Goal: Transaction & Acquisition: Obtain resource

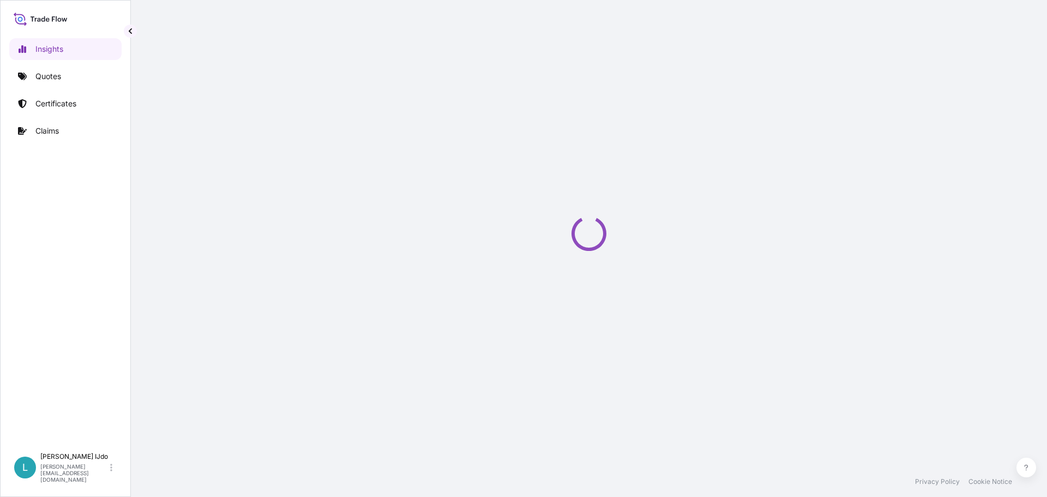
select select "2025"
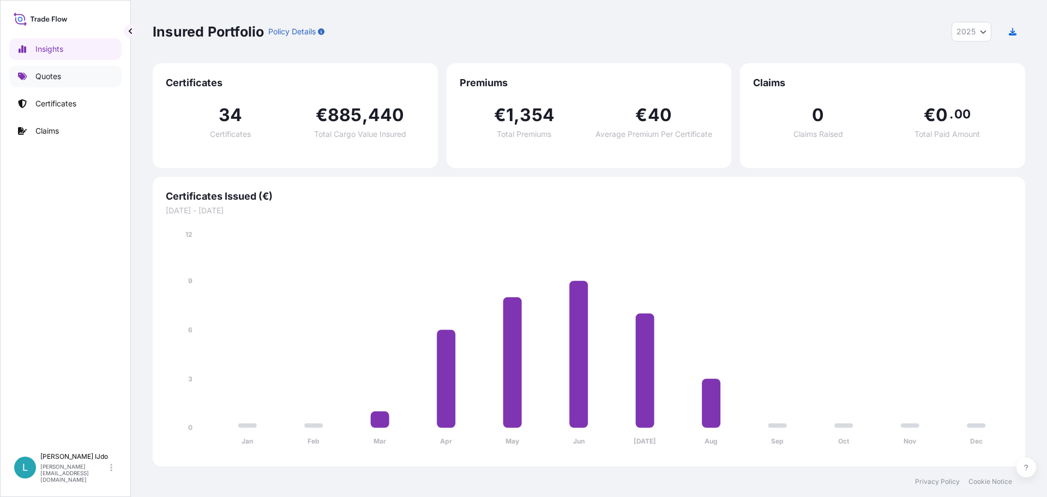
click at [69, 74] on link "Quotes" at bounding box center [65, 76] width 112 height 22
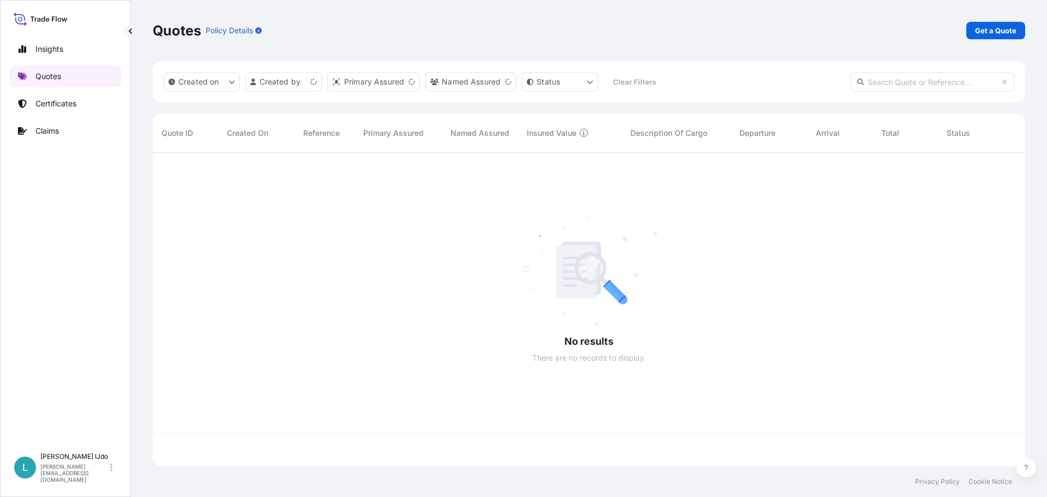
scroll to position [311, 865]
click at [1005, 34] on p "Get a Quote" at bounding box center [995, 30] width 41 height 11
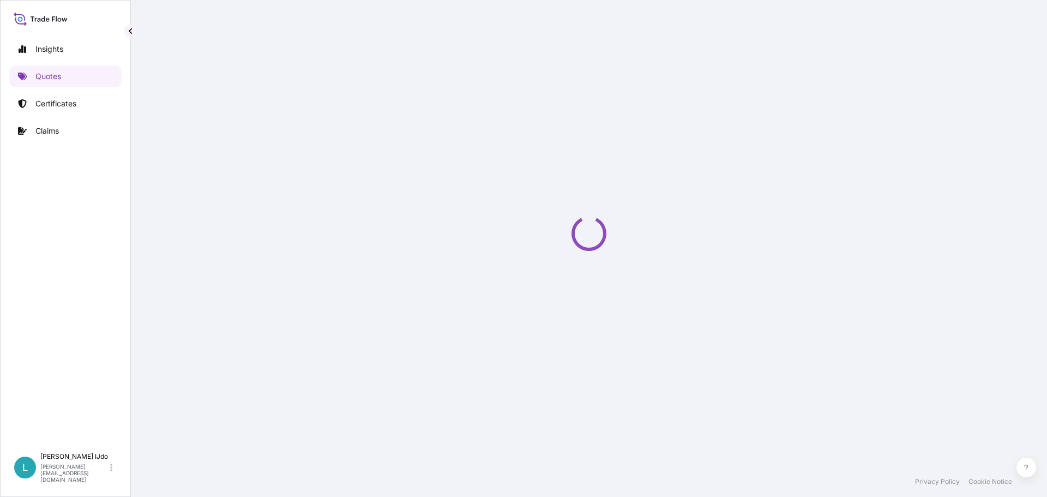
select select "Sea"
select select "21"
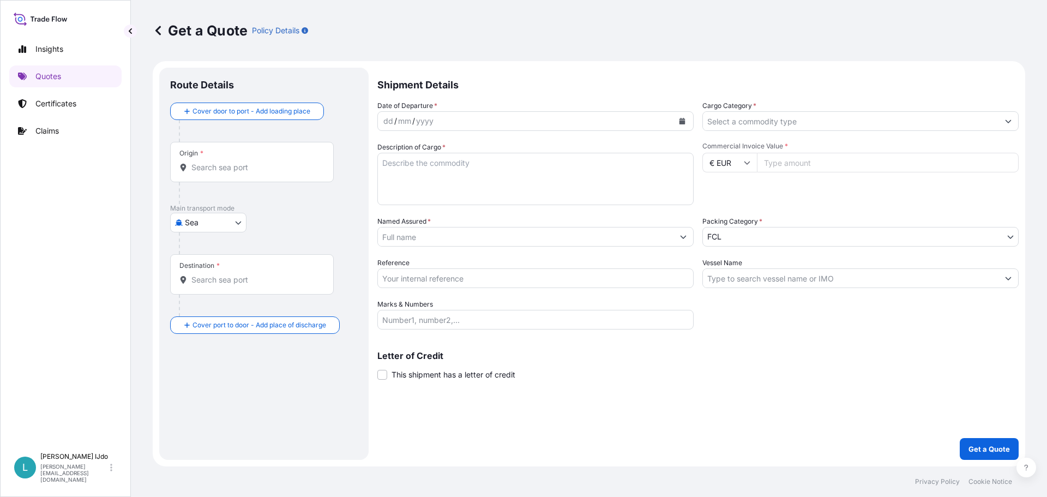
click at [208, 164] on input "Origin *" at bounding box center [255, 167] width 129 height 11
click at [208, 166] on input "Origin * Please select an origin" at bounding box center [255, 167] width 129 height 11
click at [241, 159] on div "Origin *" at bounding box center [252, 162] width 164 height 40
click at [241, 162] on input "Origin * Please select an origin" at bounding box center [255, 167] width 129 height 11
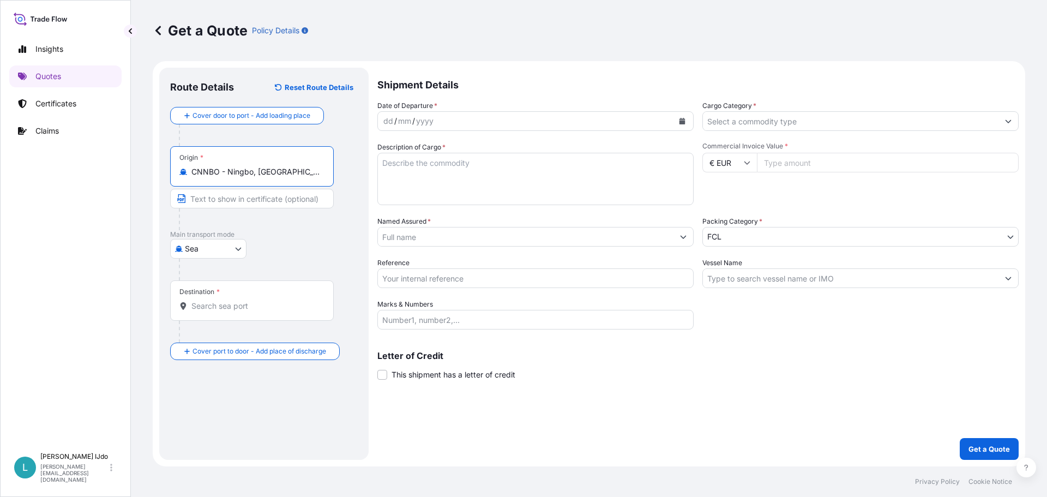
type input "CNNBO - Ningbo, [GEOGRAPHIC_DATA]"
click at [202, 306] on input "Destination *" at bounding box center [255, 306] width 129 height 11
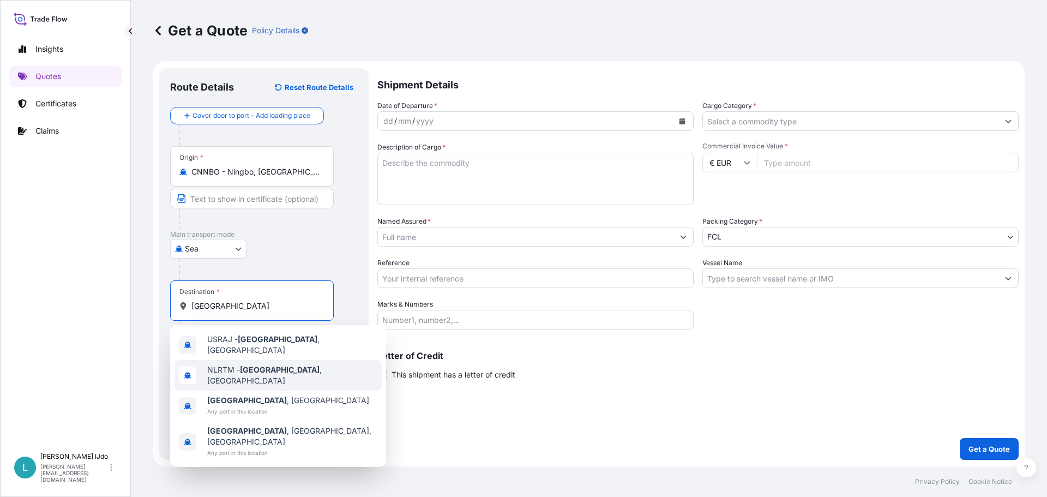
click at [252, 375] on div "NLRTM - [GEOGRAPHIC_DATA] , [GEOGRAPHIC_DATA]" at bounding box center [278, 375] width 207 height 31
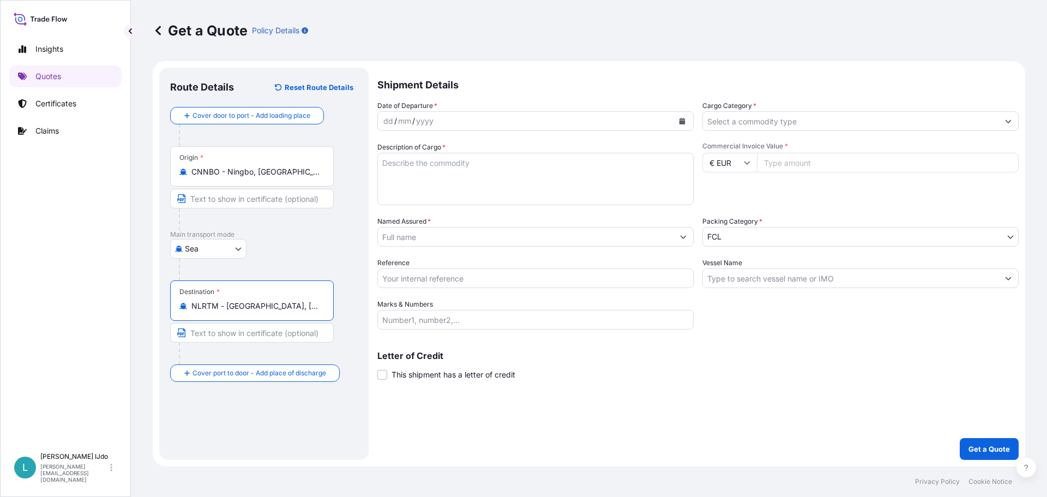
type input "NLRTM - [GEOGRAPHIC_DATA], [GEOGRAPHIC_DATA]"
click at [452, 127] on div "dd / mm / yyyy" at bounding box center [526, 121] width 296 height 20
click at [678, 119] on button "Calendar" at bounding box center [682, 120] width 17 height 17
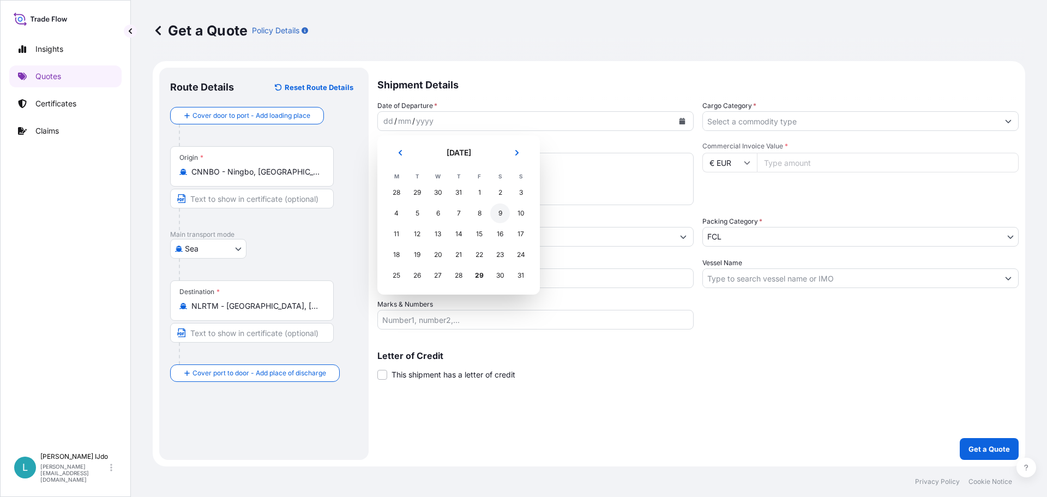
click at [496, 210] on div "9" at bounding box center [500, 213] width 20 height 20
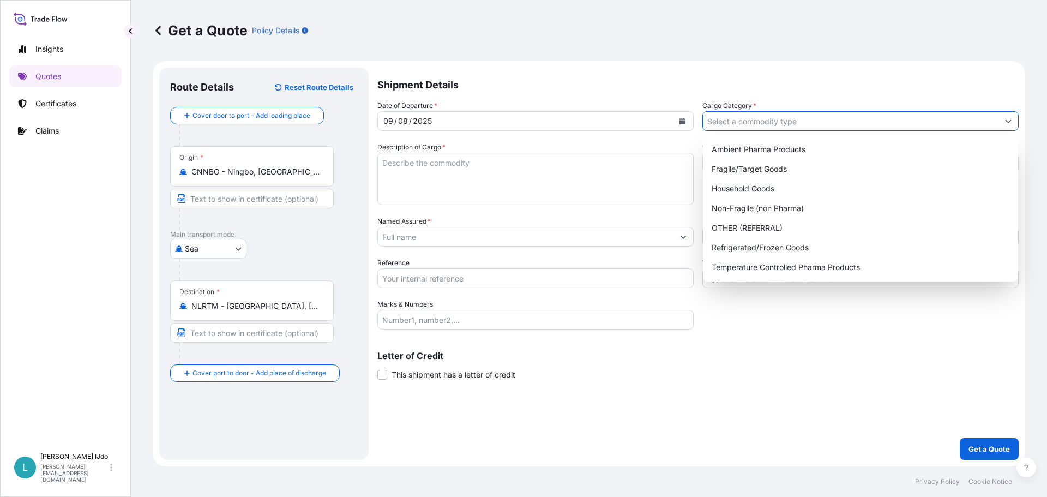
click at [729, 117] on input "Cargo Category *" at bounding box center [851, 121] width 296 height 20
click at [760, 208] on div "Non-Fragile (non Pharma)" at bounding box center [860, 209] width 307 height 20
type input "Non-Fragile (non Pharma)"
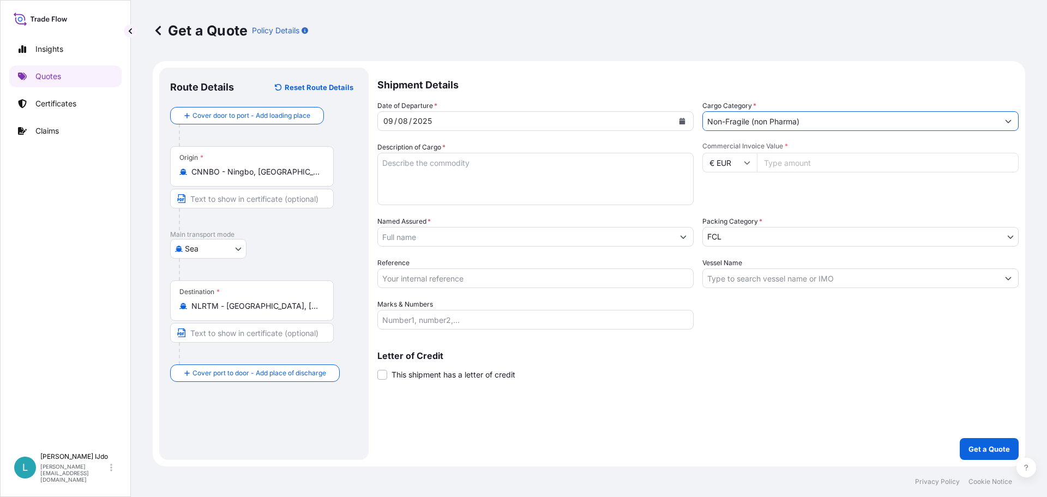
click at [457, 158] on textarea "Description of Cargo *" at bounding box center [535, 179] width 316 height 52
click at [566, 201] on textarea "Description of Cargo *" at bounding box center [535, 179] width 316 height 52
paste textarea "SUSPENSION PARTS"
type textarea "SUSPENSION PARTS"
click at [750, 168] on input "€ EUR" at bounding box center [730, 163] width 55 height 20
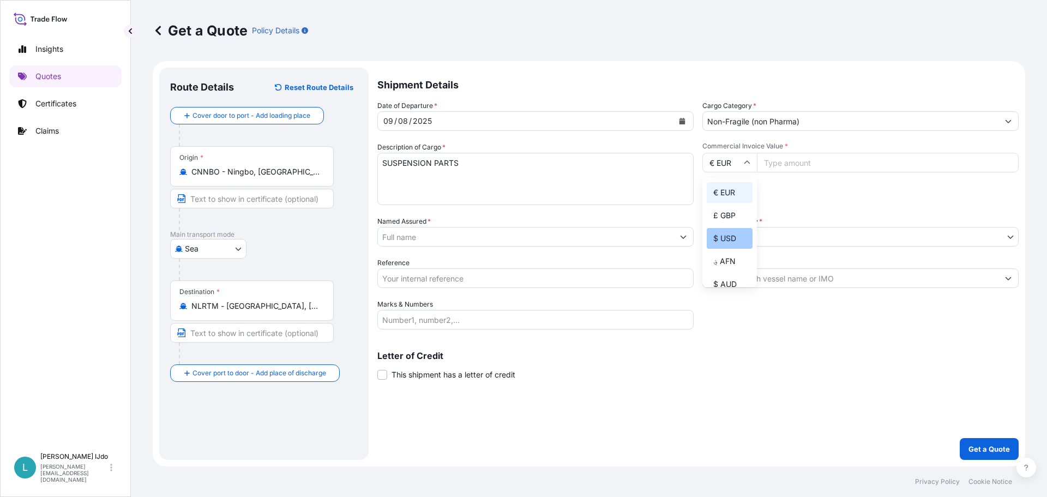
click at [736, 237] on div "$ USD" at bounding box center [730, 238] width 46 height 21
type input "$ USD"
drag, startPoint x: 800, startPoint y: 177, endPoint x: 804, endPoint y: 165, distance: 13.3
click at [800, 177] on div "Commercial Invoice Value * $ USD" at bounding box center [861, 173] width 316 height 63
click at [805, 164] on input "Commercial Invoice Value *" at bounding box center [888, 163] width 262 height 20
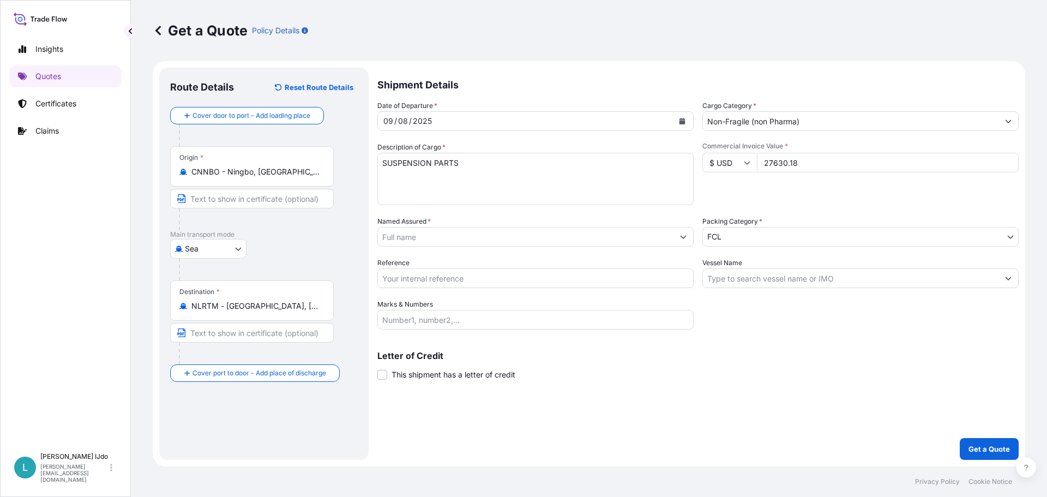
type input "27630.18"
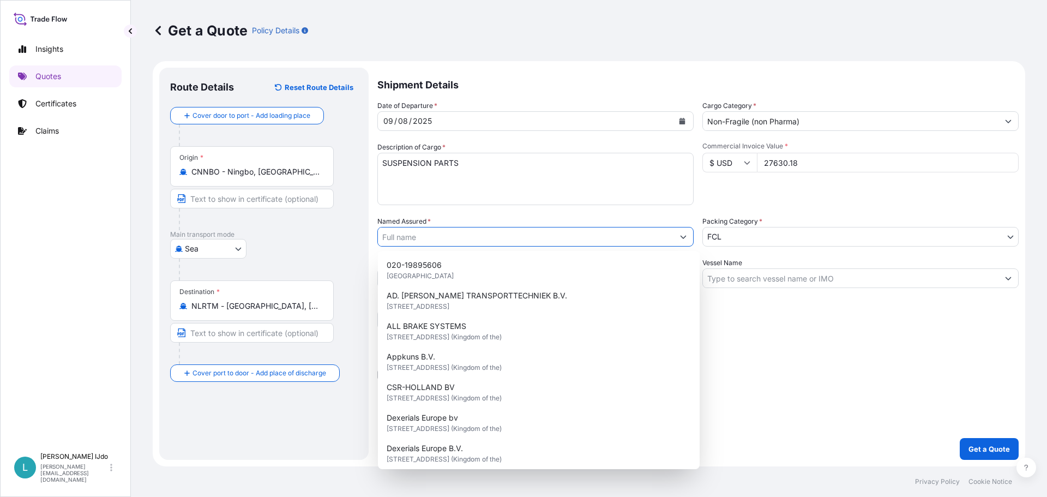
click at [481, 242] on input "Named Assured *" at bounding box center [526, 237] width 296 height 20
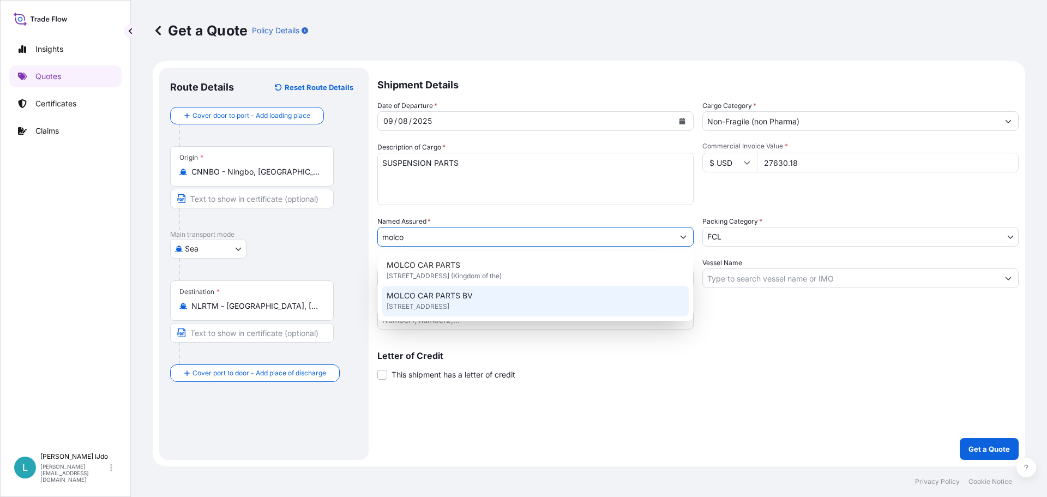
click at [413, 297] on span "MOLCO CAR PARTS BV" at bounding box center [430, 295] width 86 height 11
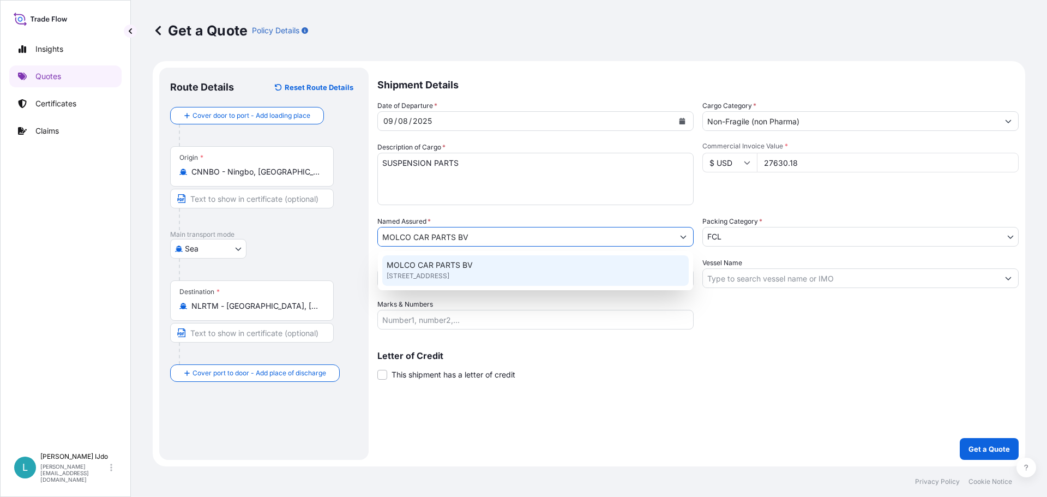
click at [494, 281] on div "MOLCO CAR PARTS BV [STREET_ADDRESS]" at bounding box center [535, 270] width 307 height 31
click at [425, 279] on div "MOLCO CAR PARTS BV [STREET_ADDRESS]" at bounding box center [535, 270] width 307 height 31
paste input "NGB0103532"
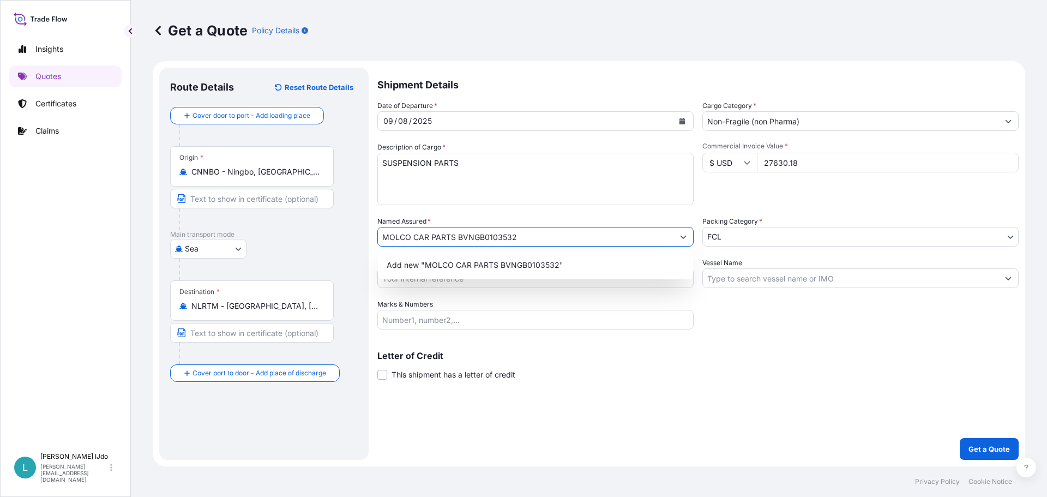
drag, startPoint x: 523, startPoint y: 236, endPoint x: 469, endPoint y: 209, distance: 60.5
click at [469, 209] on div "Date of Departure * [DATE] Cargo Category * Non-Fragile (non Pharma) Descriptio…" at bounding box center [697, 214] width 641 height 229
drag, startPoint x: 485, startPoint y: 235, endPoint x: 59, endPoint y: 225, distance: 426.7
click at [59, 225] on div "Insights Quotes Certificates Claims L [PERSON_NAME] [PERSON_NAME][EMAIL_ADDRESS…" at bounding box center [523, 248] width 1047 height 497
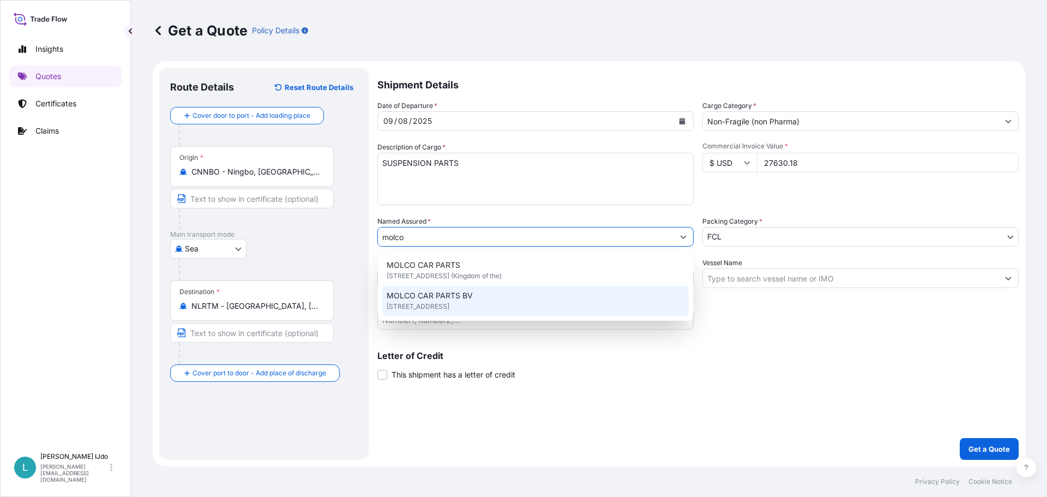
click at [451, 294] on span "MOLCO CAR PARTS BV" at bounding box center [430, 295] width 86 height 11
type input "MOLCO CAR PARTS BV"
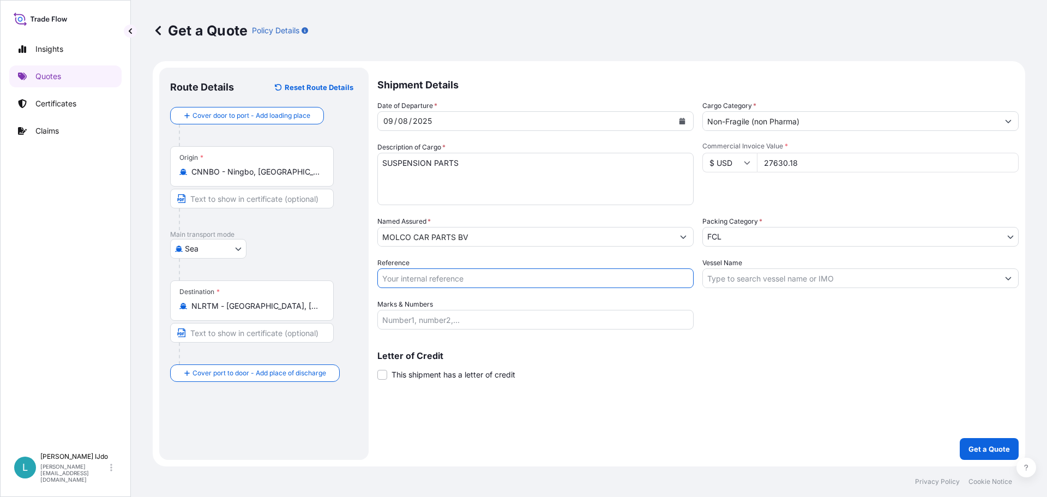
click at [431, 285] on input "Reference" at bounding box center [535, 278] width 316 height 20
paste input "NGB0103532"
type input "NGB0103532"
click at [781, 277] on input "Vessel Name" at bounding box center [851, 278] width 296 height 20
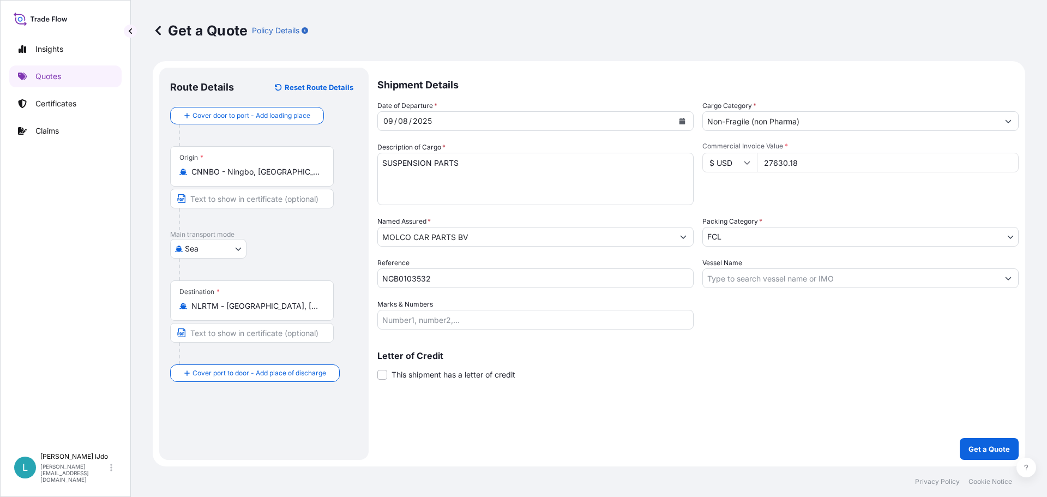
click at [751, 275] on input "Vessel Name" at bounding box center [851, 278] width 296 height 20
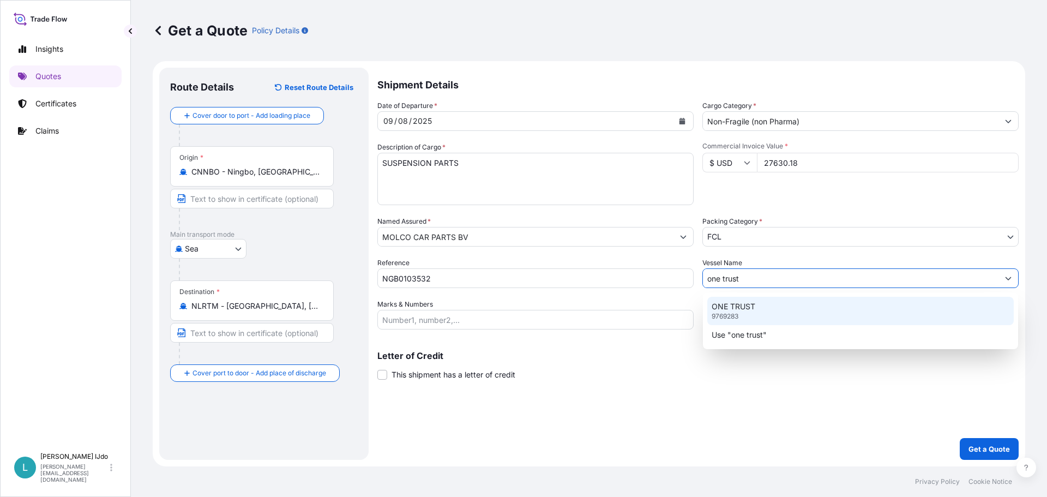
click at [756, 302] on div "ONE TRUST 9769283" at bounding box center [860, 311] width 307 height 28
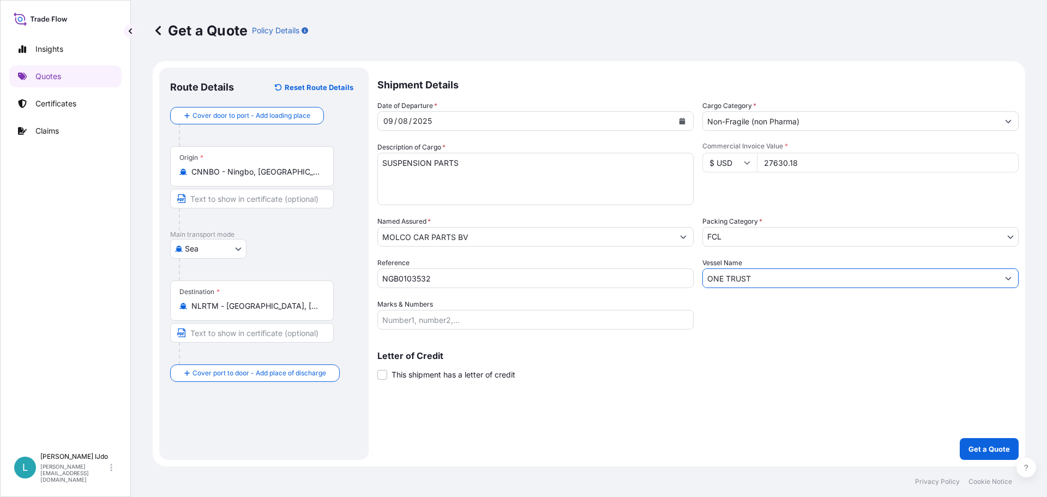
type input "ONE TRUST"
click at [462, 319] on input "Marks & Numbers" at bounding box center [535, 320] width 316 height 20
drag, startPoint x: 393, startPoint y: 325, endPoint x: 437, endPoint y: 328, distance: 43.8
click at [394, 325] on input "Marks & Numbers" at bounding box center [535, 320] width 316 height 20
paste input "ORI276547"
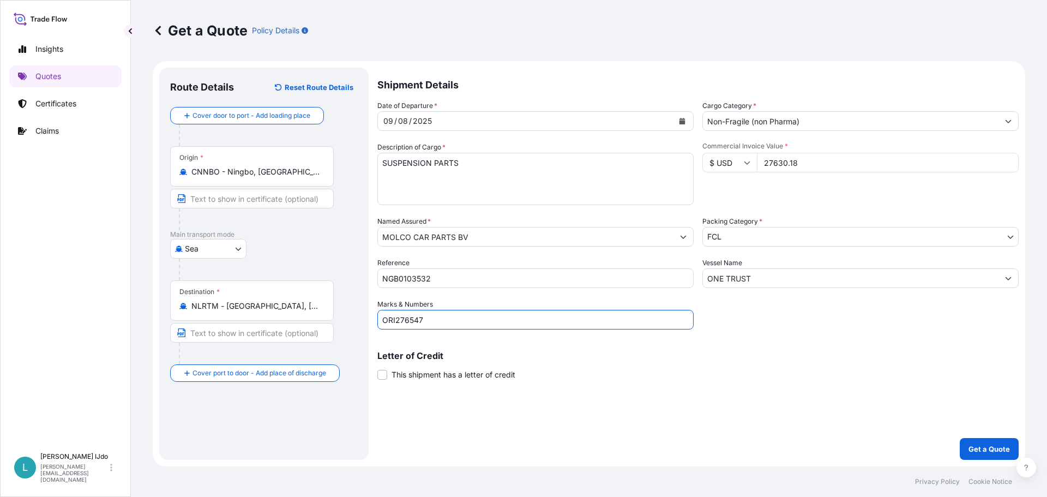
type input "ORI276547"
click at [598, 355] on p "Letter of Credit" at bounding box center [697, 355] width 641 height 9
click at [988, 435] on div "Shipment Details Date of Departure * [DATE] Cargo Category * Non-Fragile (non P…" at bounding box center [697, 264] width 641 height 392
click at [985, 447] on p "Get a Quote" at bounding box center [989, 448] width 41 height 11
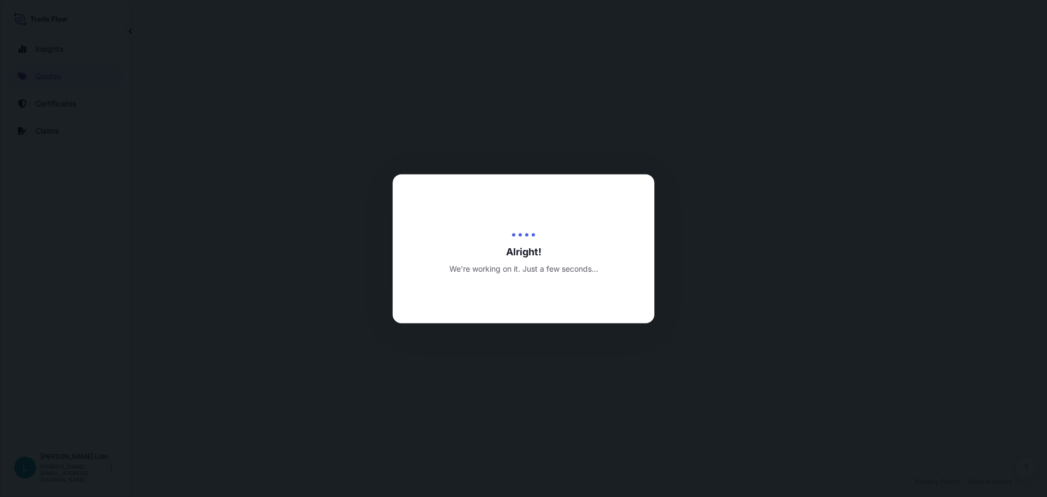
select select "Sea"
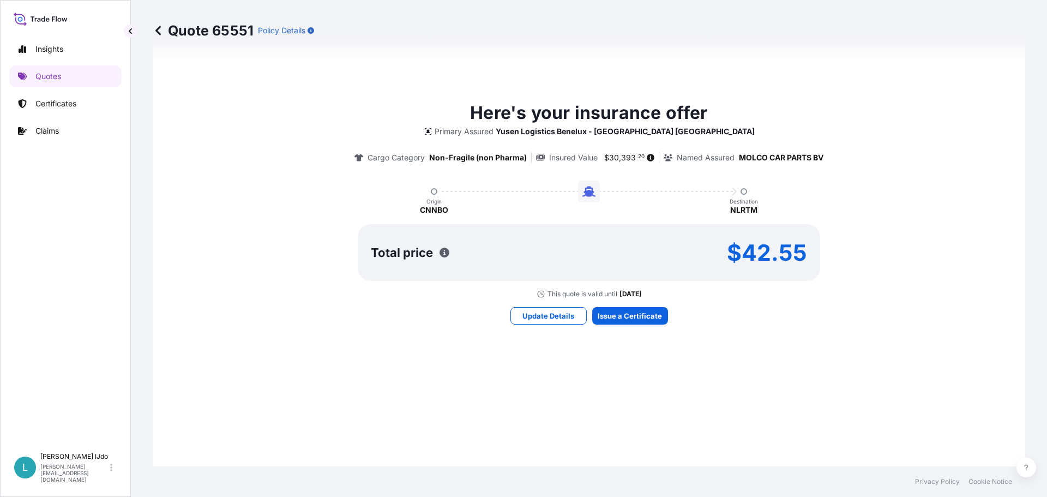
scroll to position [537, 0]
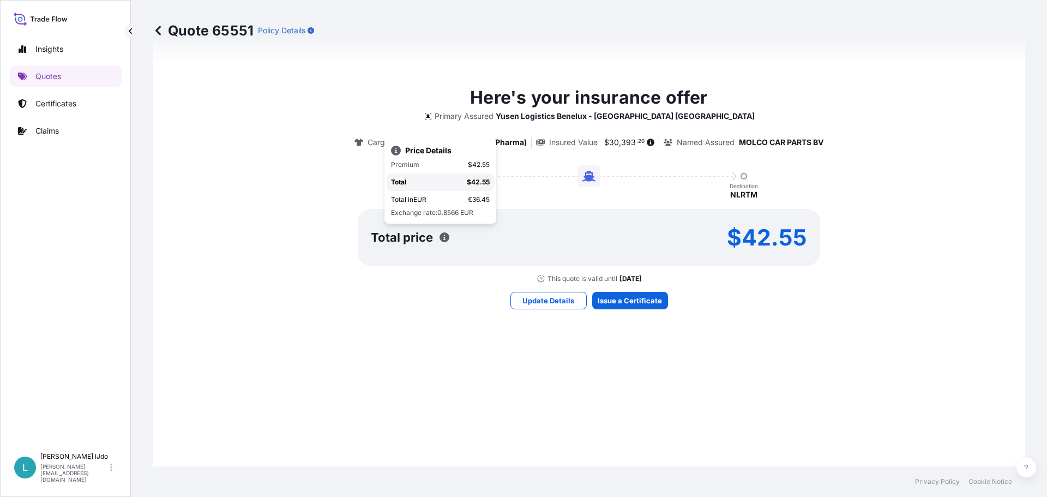
click at [856, 375] on div "Here's your insurance offer Primary Assured Yusen Logistics [GEOGRAPHIC_DATA] -…" at bounding box center [589, 196] width 842 height 581
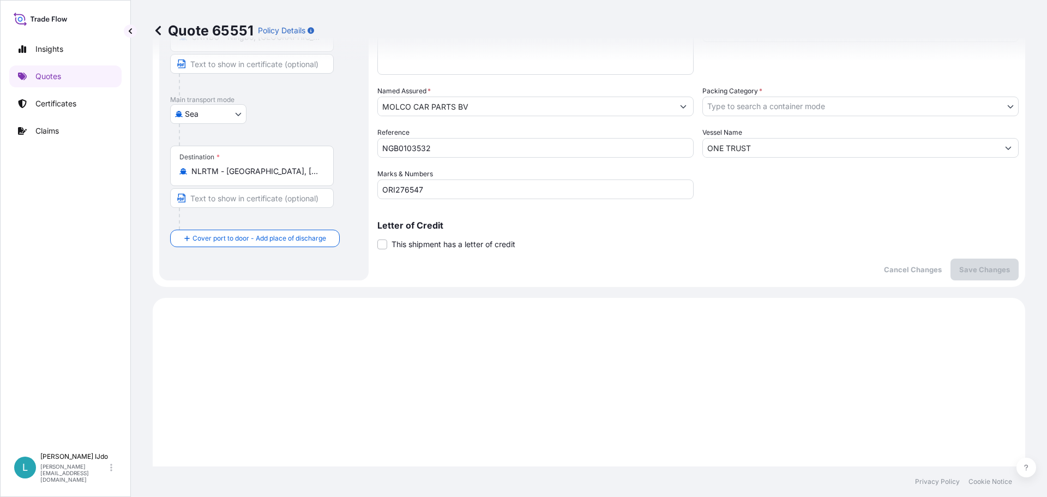
scroll to position [0, 0]
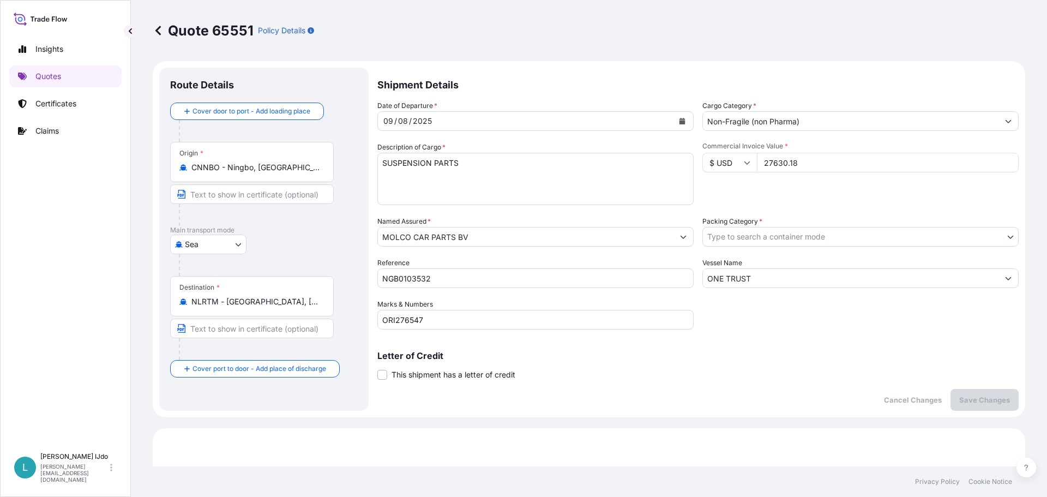
click at [735, 237] on body "Insights Quotes Certificates Claims L [PERSON_NAME] [PERSON_NAME][EMAIL_ADDRESS…" at bounding box center [523, 248] width 1047 height 497
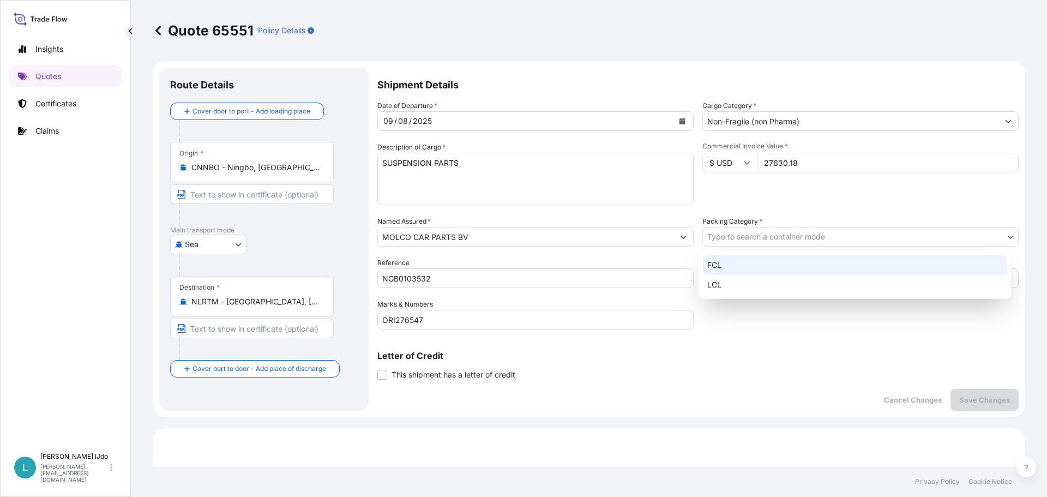
click at [724, 263] on div "FCL" at bounding box center [855, 265] width 304 height 20
select select "21"
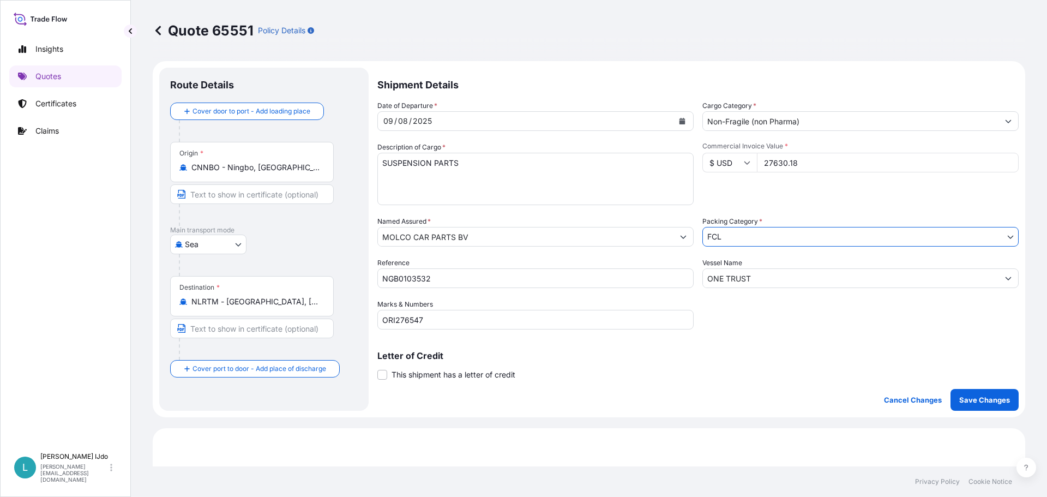
click at [736, 340] on div "Letter of Credit This shipment has a letter of credit Letter of credit * Letter…" at bounding box center [697, 359] width 641 height 42
click at [978, 401] on p "Save Changes" at bounding box center [984, 399] width 51 height 11
select select "Sea"
click at [814, 238] on body "Insights Quotes Certificates Claims L [PERSON_NAME] [PERSON_NAME][EMAIL_ADDRESS…" at bounding box center [523, 248] width 1047 height 497
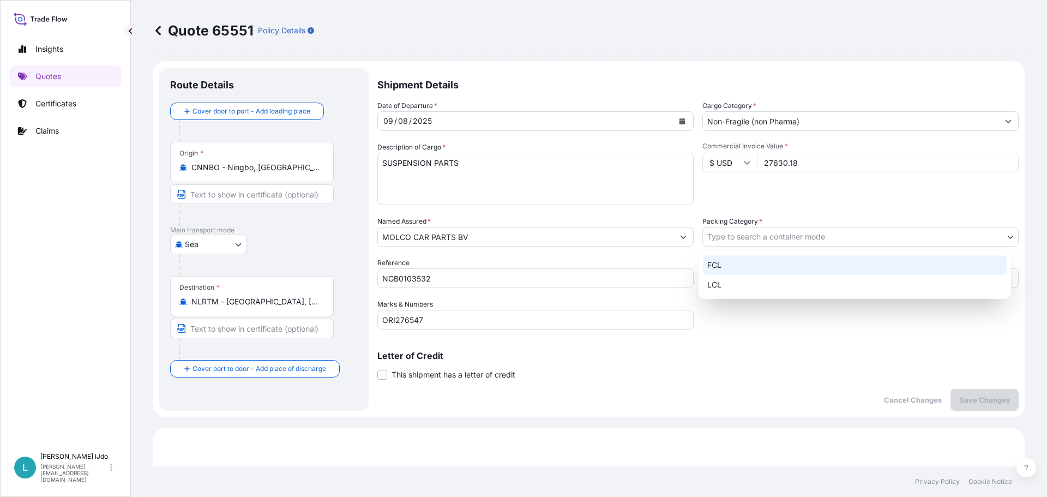
click at [744, 266] on div "FCL" at bounding box center [855, 265] width 304 height 20
select select "21"
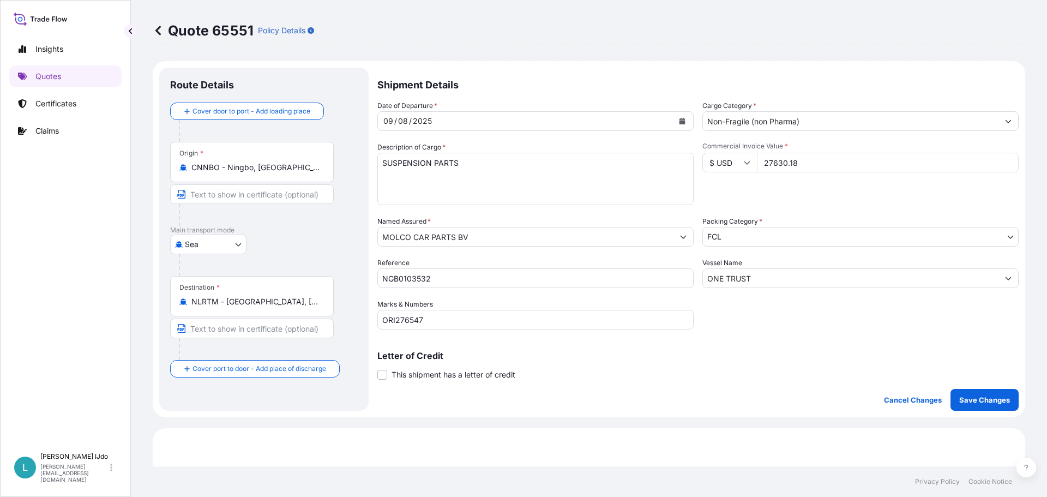
click at [731, 335] on div "Shipment Details Date of Departure * [DATE] Cargo Category * Non-Fragile (non P…" at bounding box center [697, 239] width 641 height 343
click at [956, 392] on button "Save Changes" at bounding box center [985, 400] width 68 height 22
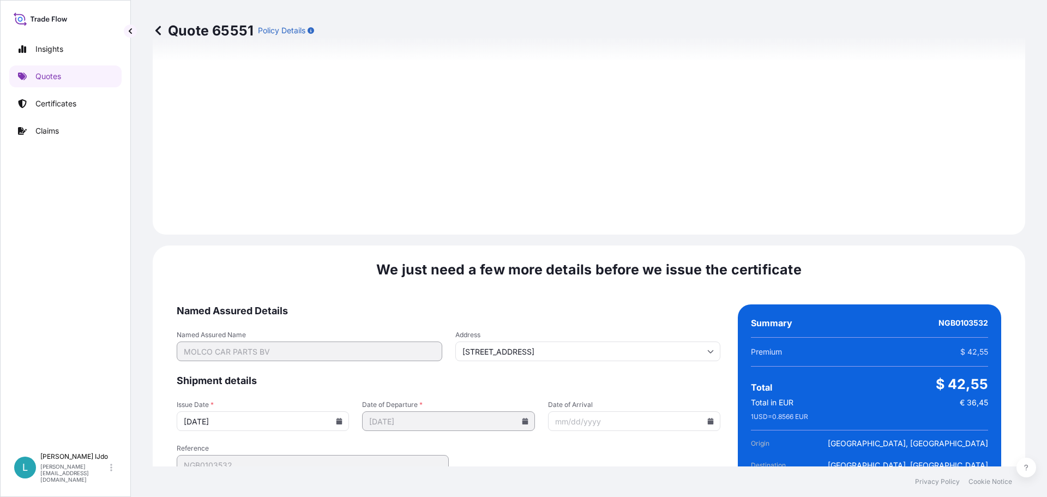
scroll to position [1168, 0]
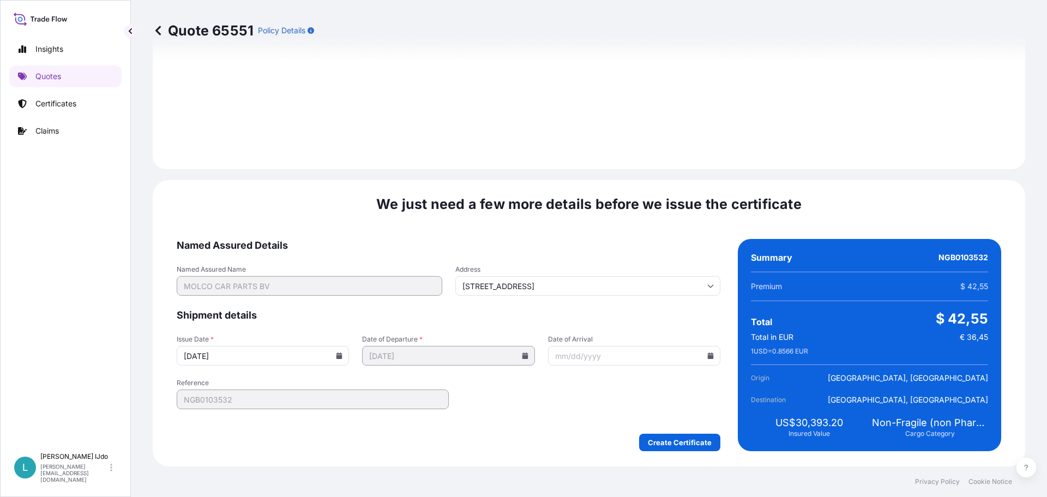
select select "Sea"
click at [496, 410] on form "Named Assured Details Named Assured Name MOLCO CAR PARTS BV Address [STREET_ADD…" at bounding box center [449, 345] width 544 height 212
click at [501, 319] on span "Shipment details" at bounding box center [449, 315] width 544 height 13
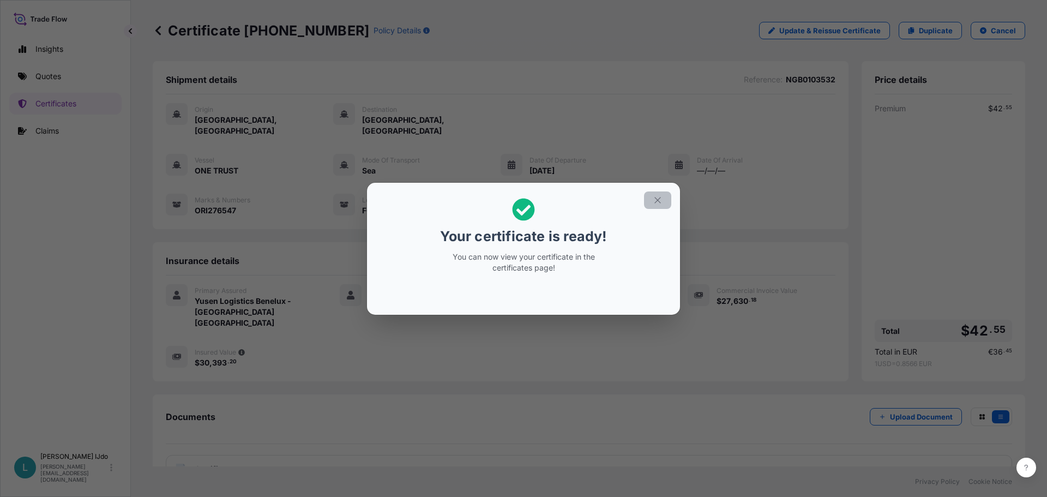
click at [656, 195] on icon "button" at bounding box center [658, 200] width 10 height 10
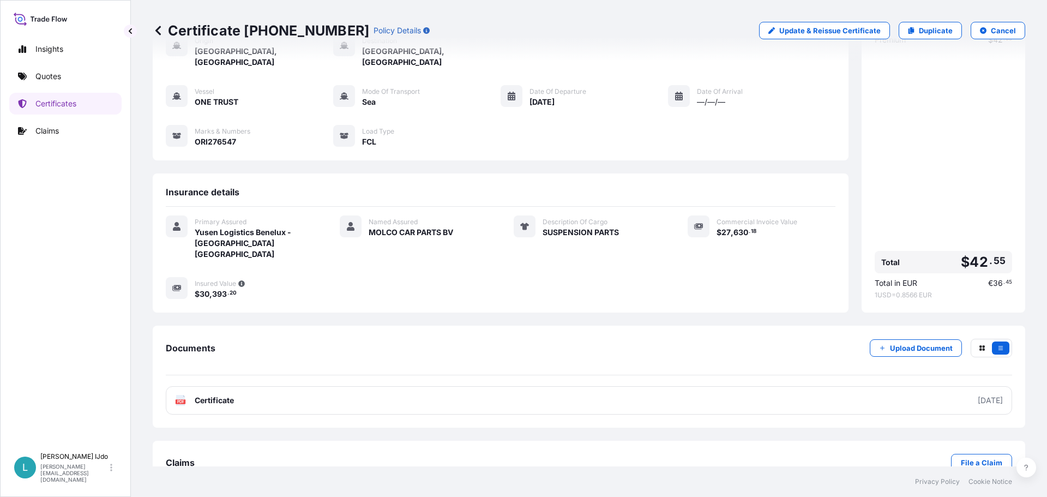
scroll to position [76, 0]
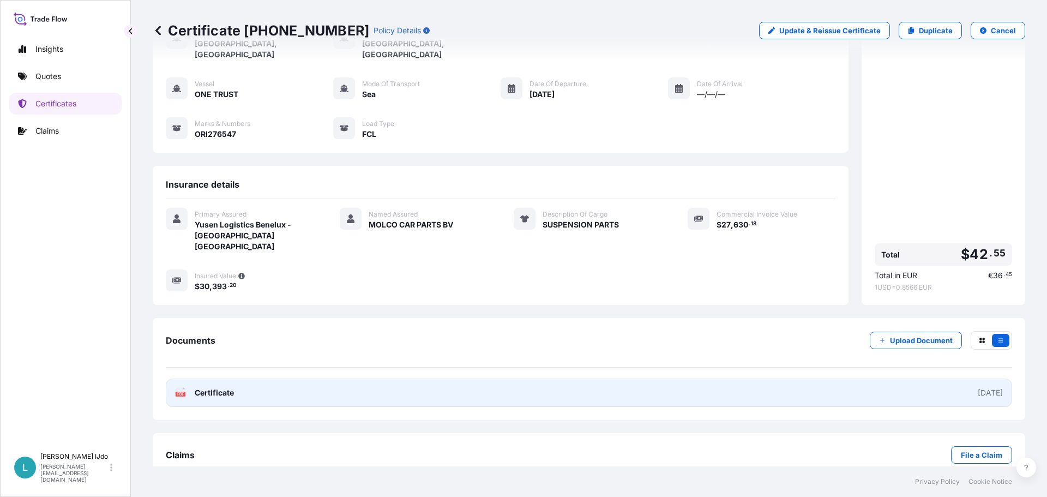
click at [985, 387] on div "[DATE]" at bounding box center [990, 392] width 25 height 11
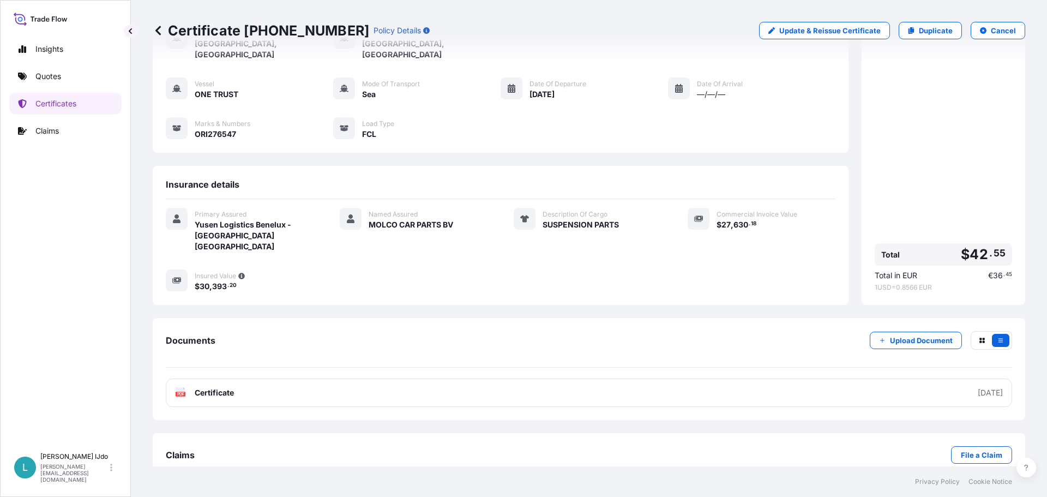
scroll to position [0, 0]
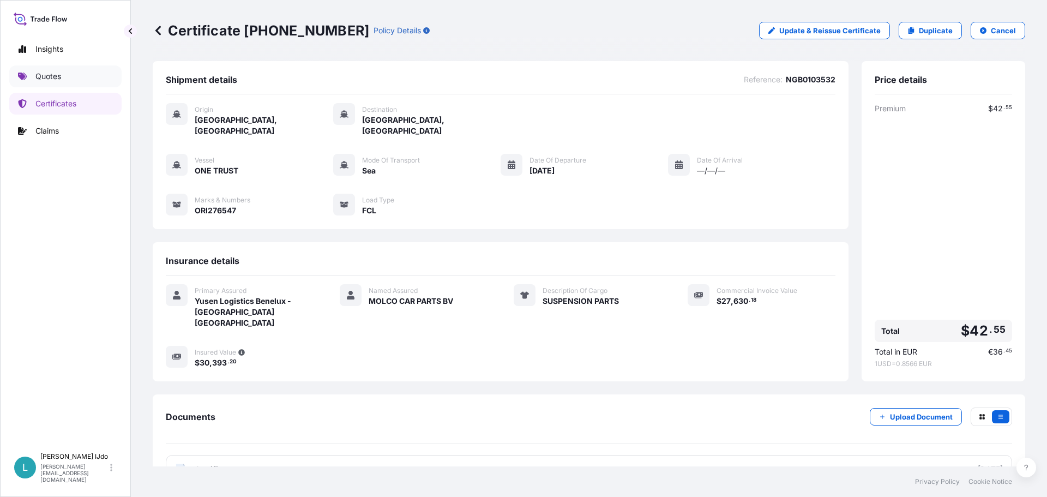
click at [91, 82] on link "Quotes" at bounding box center [65, 76] width 112 height 22
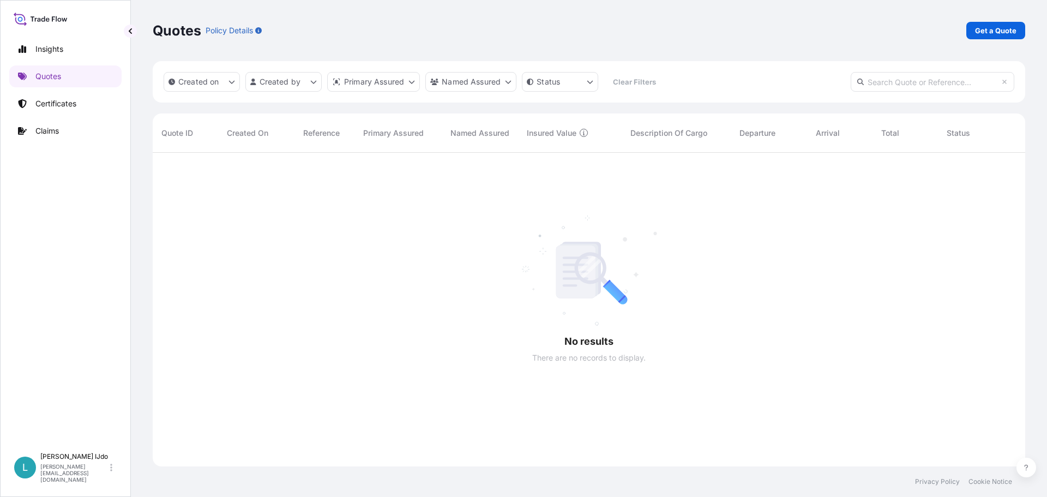
scroll to position [345, 865]
click at [1010, 24] on link "Get a Quote" at bounding box center [996, 30] width 59 height 17
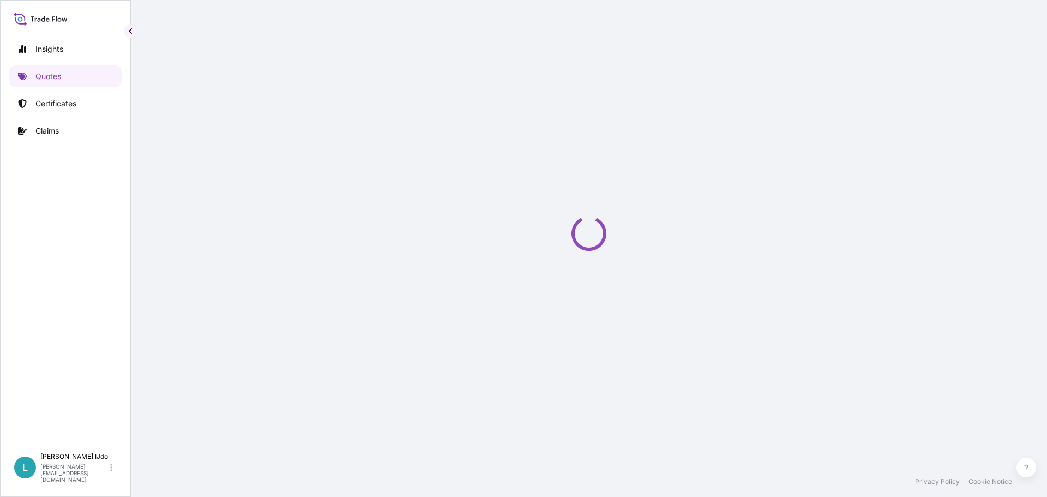
select select "Sea"
select select "21"
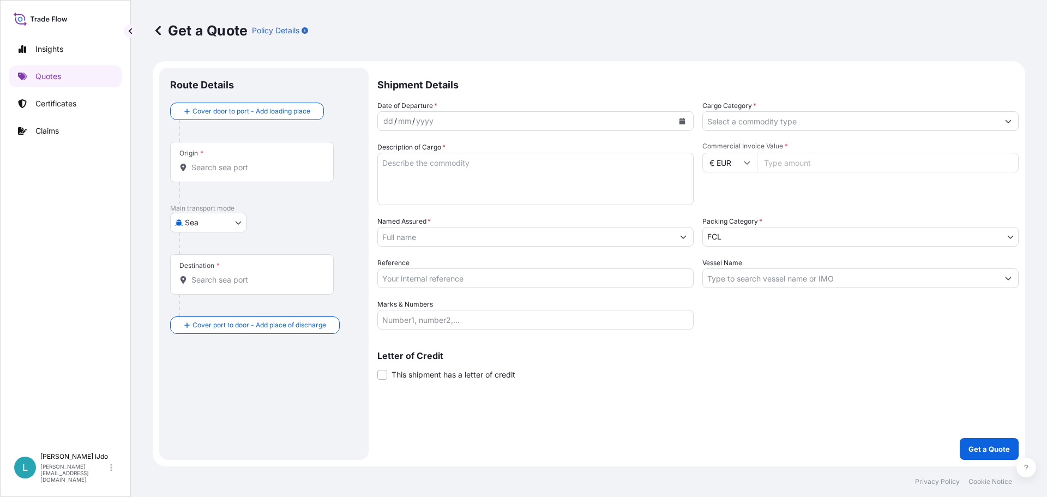
click at [230, 167] on input "Origin *" at bounding box center [255, 167] width 129 height 11
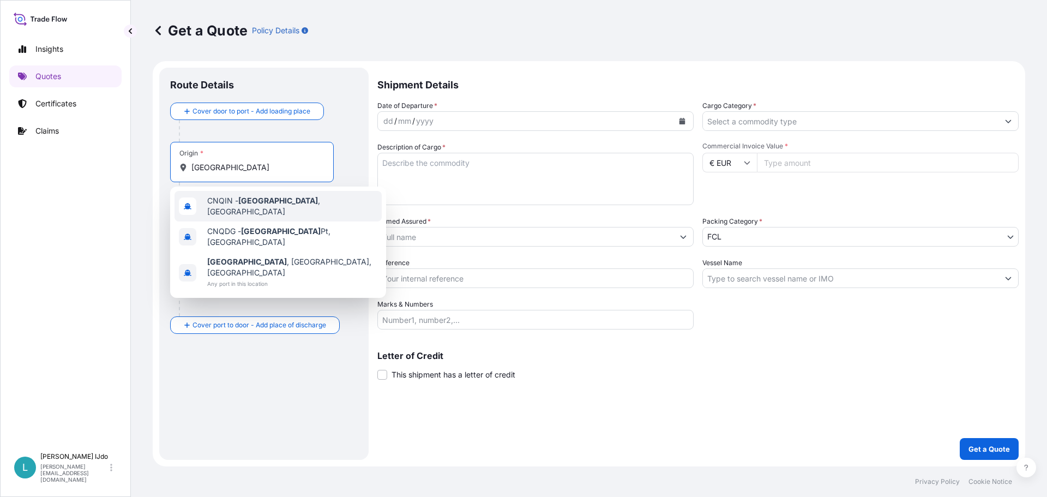
click at [241, 197] on div "CNQIN - [GEOGRAPHIC_DATA] , [GEOGRAPHIC_DATA]" at bounding box center [278, 206] width 207 height 31
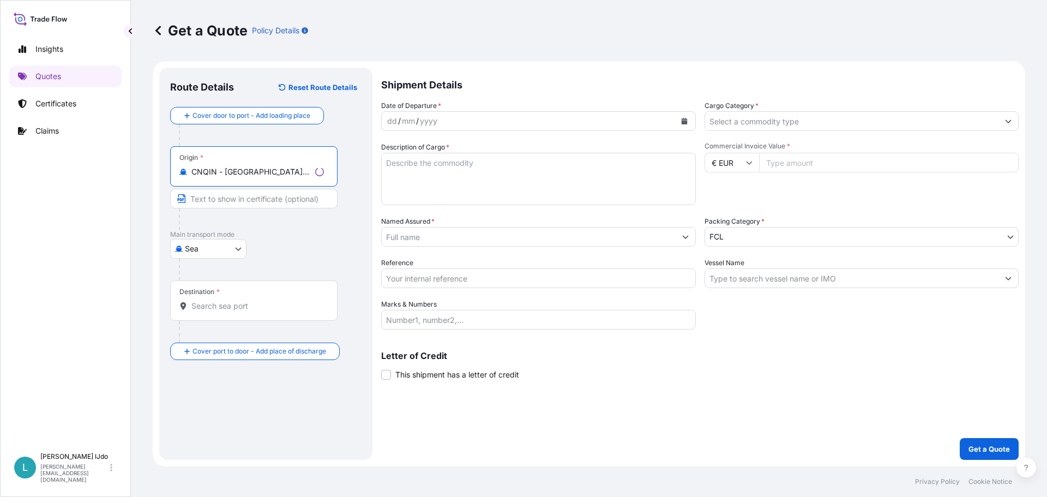
type input "CNQIN - [GEOGRAPHIC_DATA], [GEOGRAPHIC_DATA]"
click at [206, 298] on div "Destination *" at bounding box center [253, 300] width 167 height 40
click at [206, 301] on input "Destination *" at bounding box center [257, 306] width 133 height 11
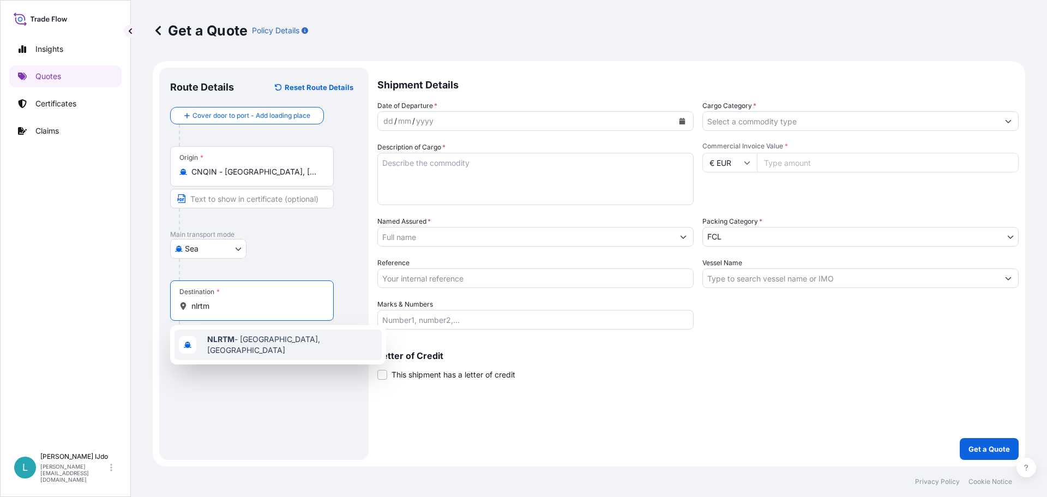
click at [221, 340] on b "NLRTM" at bounding box center [220, 338] width 27 height 9
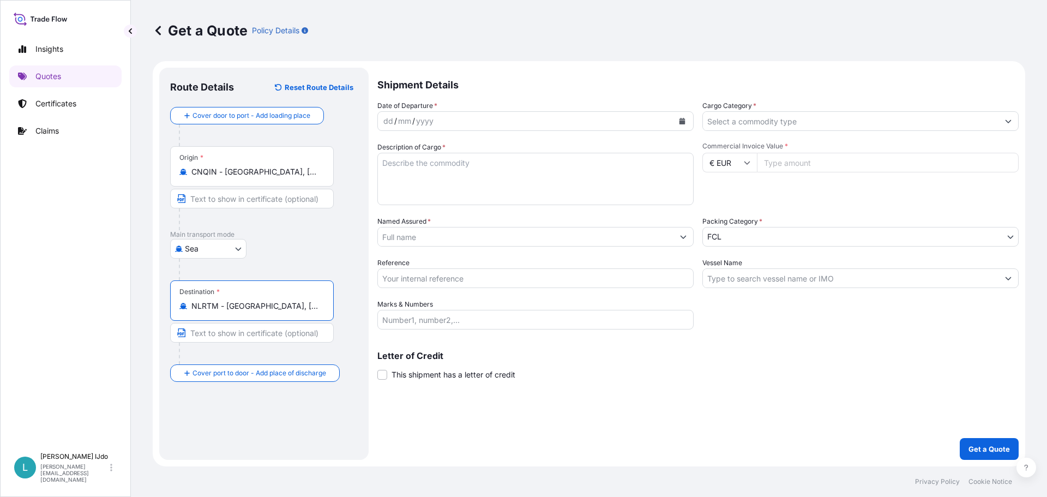
type input "NLRTM - [GEOGRAPHIC_DATA], [GEOGRAPHIC_DATA]"
click at [431, 122] on div "yyyy" at bounding box center [425, 121] width 20 height 13
click at [680, 120] on icon "Calendar" at bounding box center [682, 121] width 7 height 7
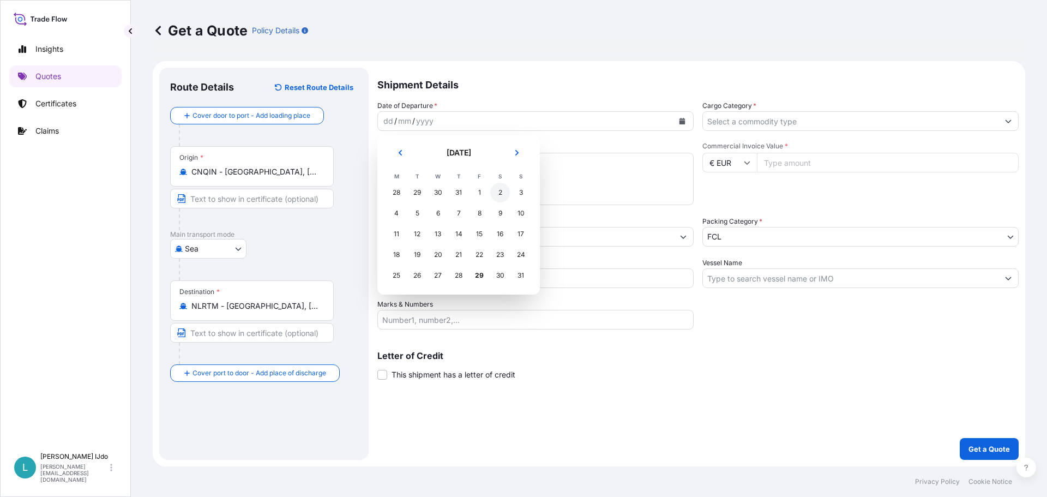
click at [497, 194] on div "2" at bounding box center [500, 193] width 20 height 20
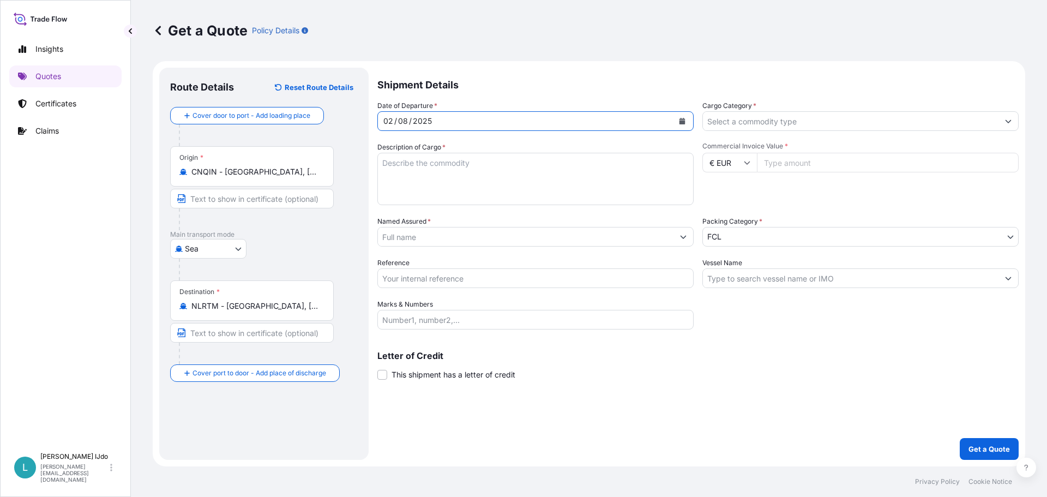
click at [749, 126] on input "Cargo Category *" at bounding box center [851, 121] width 296 height 20
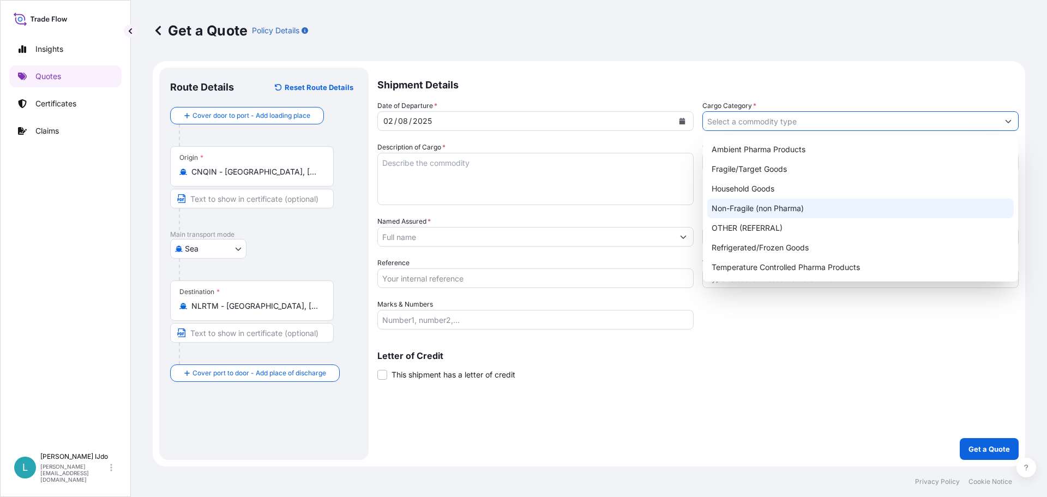
click at [763, 205] on div "Non-Fragile (non Pharma)" at bounding box center [860, 209] width 307 height 20
type input "Non-Fragile (non Pharma)"
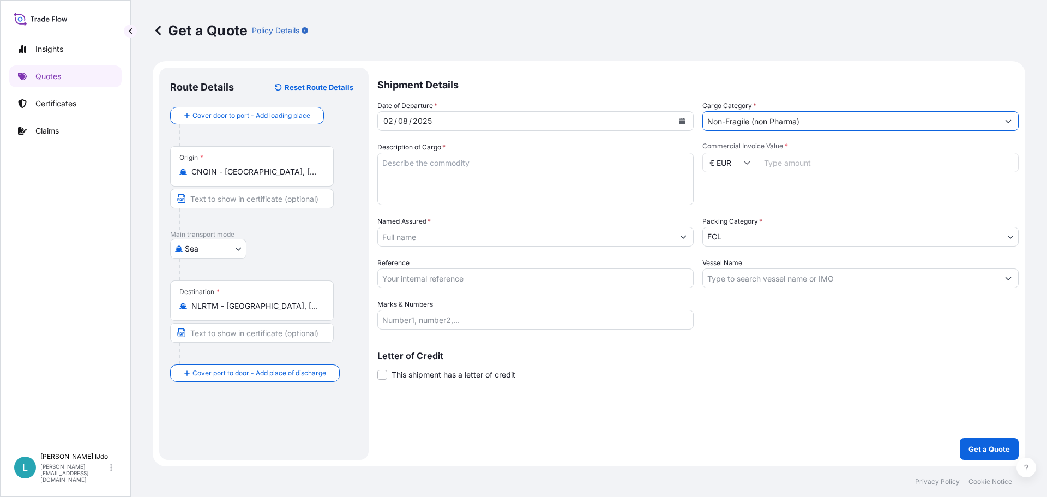
click at [421, 167] on textarea "Description of Cargo *" at bounding box center [535, 179] width 316 height 52
drag, startPoint x: 508, startPoint y: 183, endPoint x: 468, endPoint y: 199, distance: 43.6
click at [508, 183] on textarea "Description of Cargo *" at bounding box center [535, 179] width 316 height 52
paste textarea "BRAKE DISC"
type textarea "BRAKE DISC"
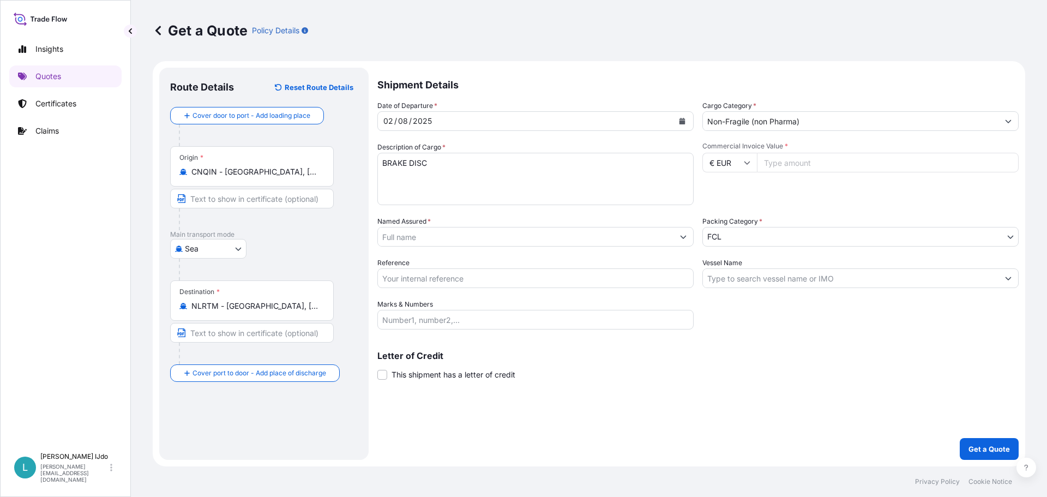
click at [741, 159] on input "€ EUR" at bounding box center [730, 163] width 55 height 20
click at [733, 233] on div "$ USD" at bounding box center [730, 238] width 46 height 21
type input "$ USD"
click at [798, 152] on div "Commercial Invoice Value * $ USD" at bounding box center [861, 173] width 316 height 63
click at [795, 160] on input "Commercial Invoice Value *" at bounding box center [888, 163] width 262 height 20
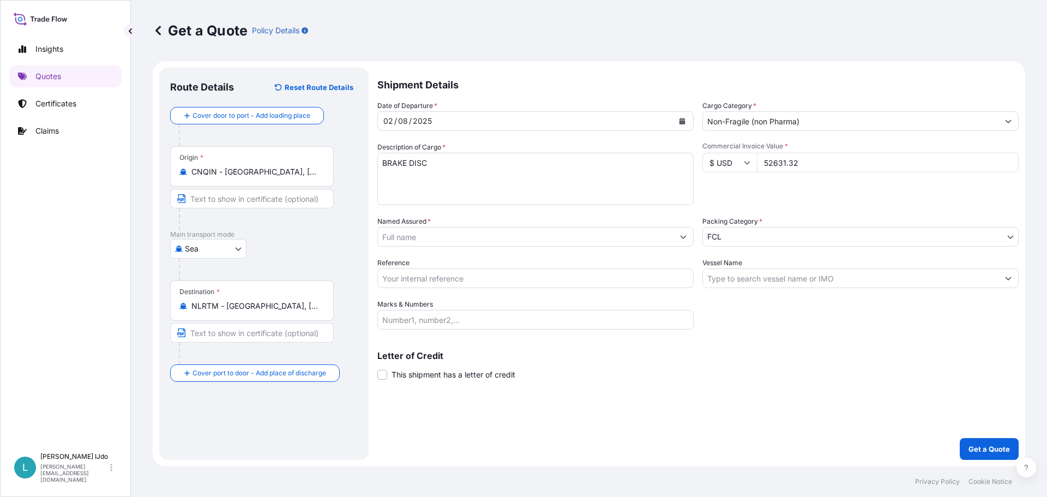
type input "52631.32"
click at [788, 178] on div "Commercial Invoice Value * $ USD 52631.32" at bounding box center [861, 173] width 316 height 63
click at [801, 189] on div "Commercial Invoice Value * $ USD 52631.32" at bounding box center [861, 173] width 316 height 63
click at [454, 236] on input "Named Assured *" at bounding box center [526, 237] width 296 height 20
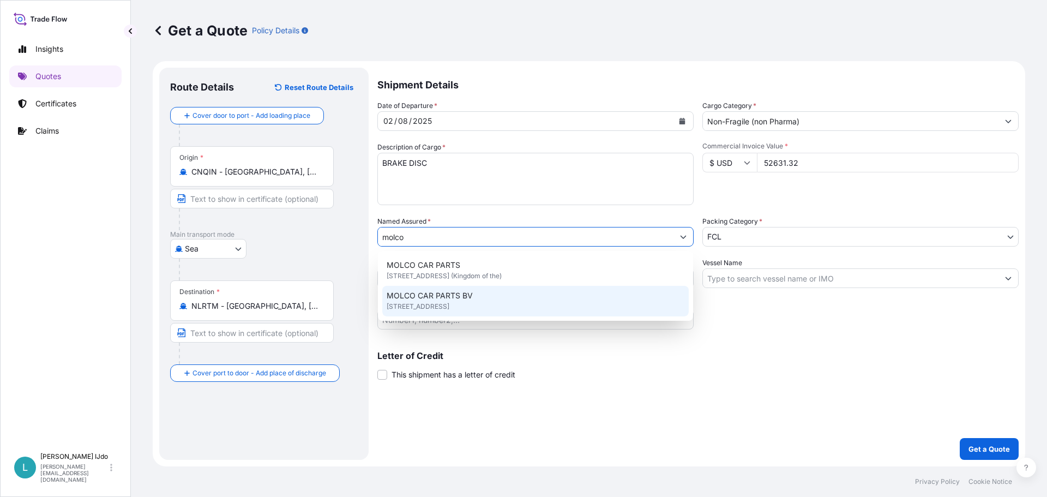
click at [449, 302] on span "[STREET_ADDRESS]" at bounding box center [418, 306] width 63 height 11
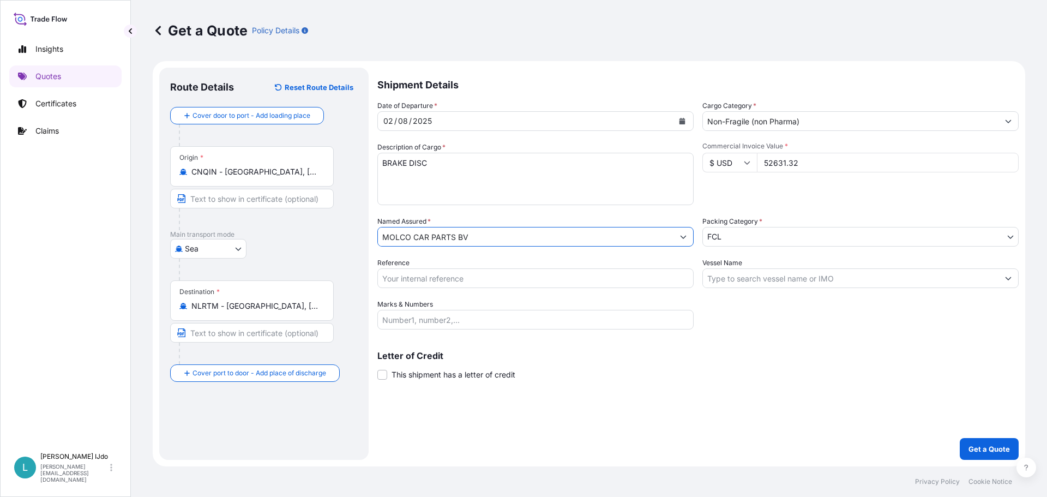
type input "MOLCO CAR PARTS BV"
drag, startPoint x: 491, startPoint y: 283, endPoint x: 337, endPoint y: 289, distance: 154.5
click at [491, 283] on input "Reference" at bounding box center [535, 278] width 316 height 20
click at [460, 283] on input "Reference" at bounding box center [535, 278] width 316 height 20
paste input "TAO0164600"
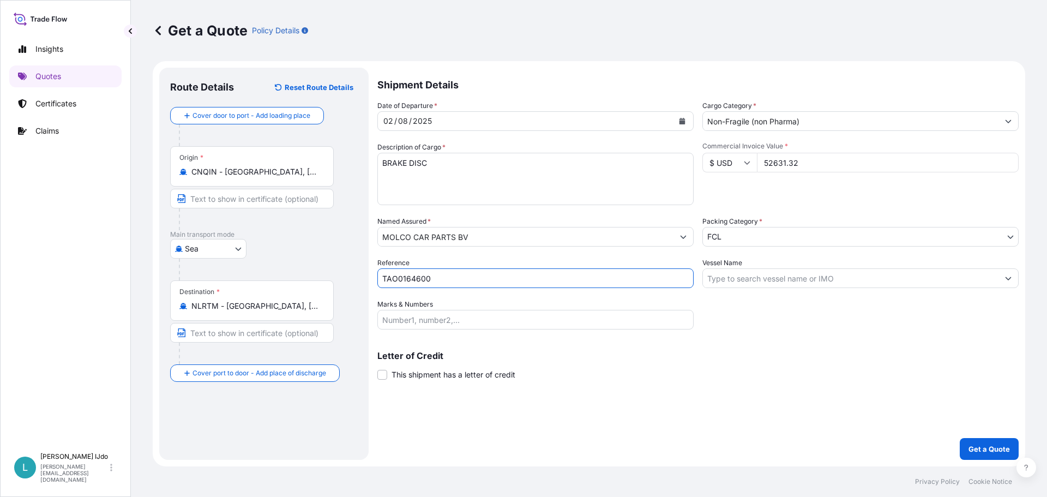
type input "TAO0164600"
click at [737, 277] on input "Vessel Name" at bounding box center [851, 278] width 296 height 20
click at [750, 280] on input "Vessel Name" at bounding box center [851, 278] width 296 height 20
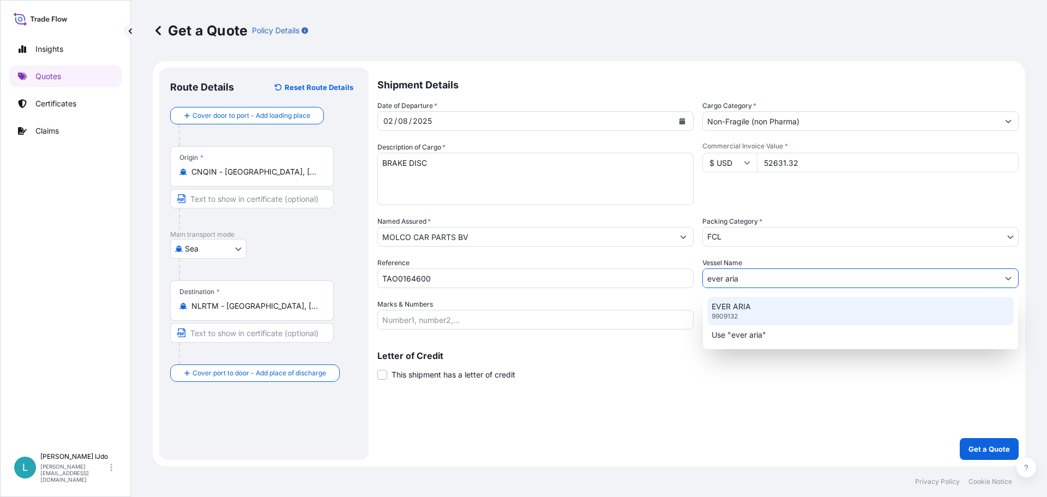
click at [746, 301] on p "EVER ARIA" at bounding box center [731, 306] width 39 height 11
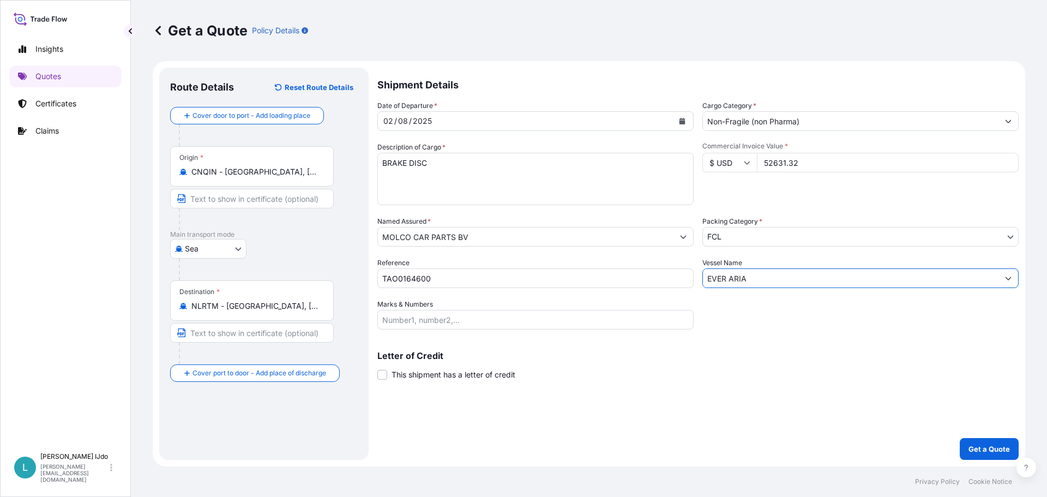
type input "EVER ARIA"
drag, startPoint x: 429, startPoint y: 318, endPoint x: 446, endPoint y: 323, distance: 17.6
click at [429, 318] on input "Marks & Numbers" at bounding box center [535, 320] width 316 height 20
paste input "ORI276941"
type input "ORI276941"
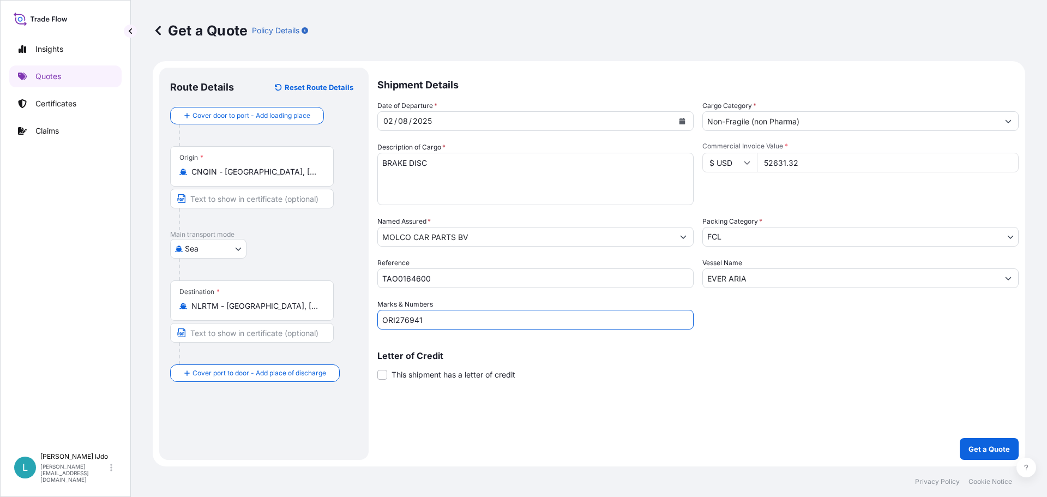
click at [592, 355] on p "Letter of Credit" at bounding box center [697, 355] width 641 height 9
click at [979, 453] on p "Get a Quote" at bounding box center [989, 448] width 41 height 11
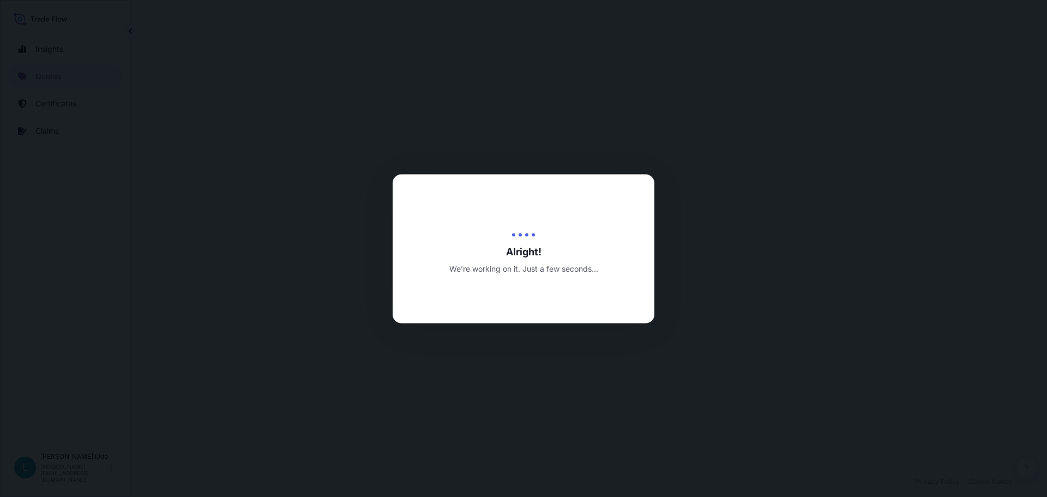
select select "Sea"
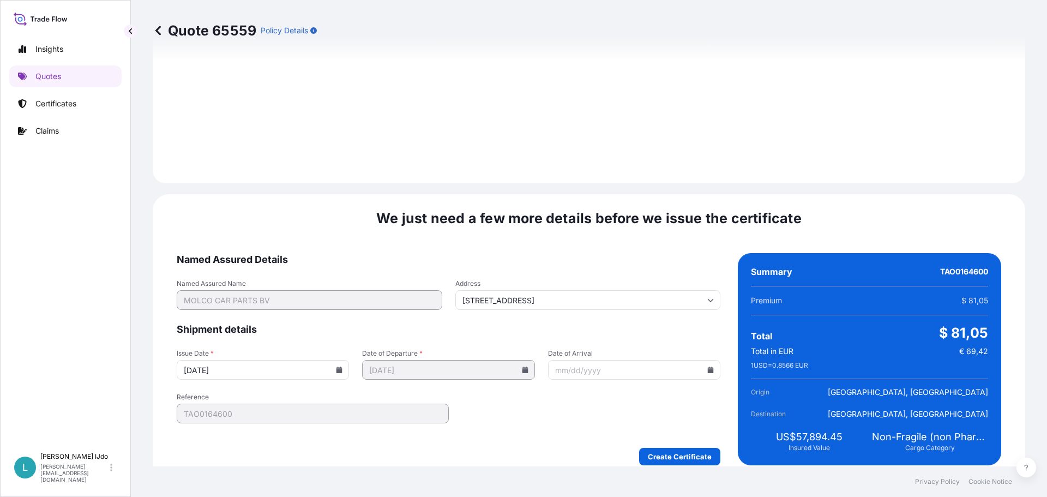
scroll to position [1168, 0]
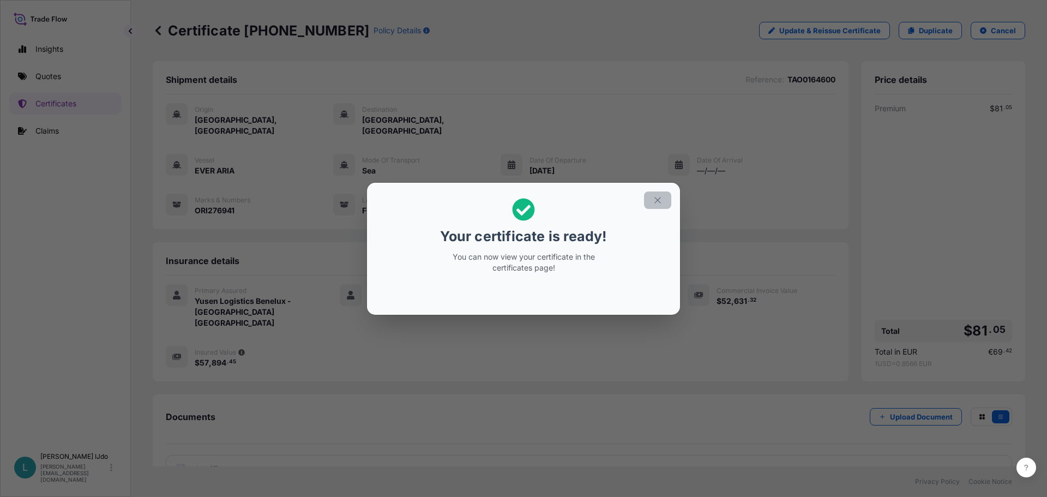
click at [664, 201] on button "button" at bounding box center [657, 199] width 27 height 17
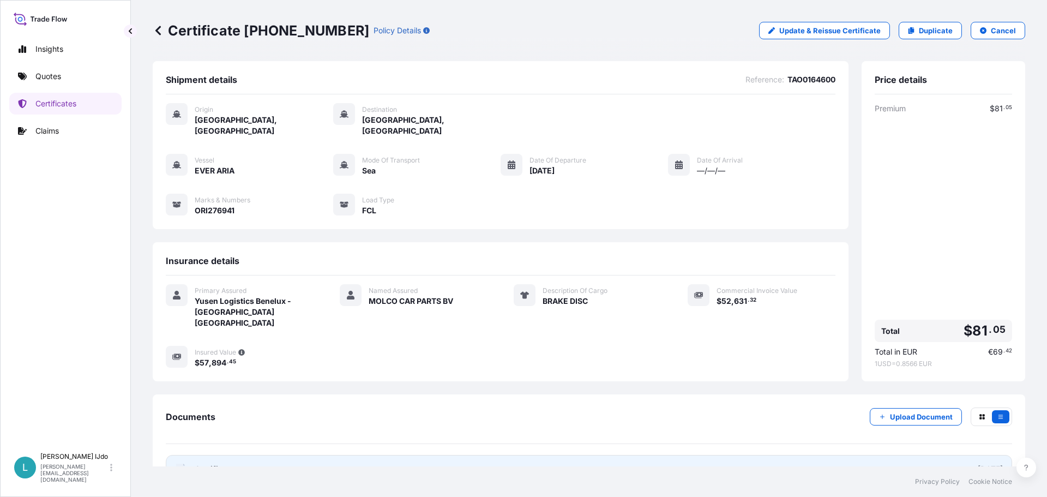
click at [427, 457] on link "PDF Certificate [DATE]" at bounding box center [589, 469] width 847 height 28
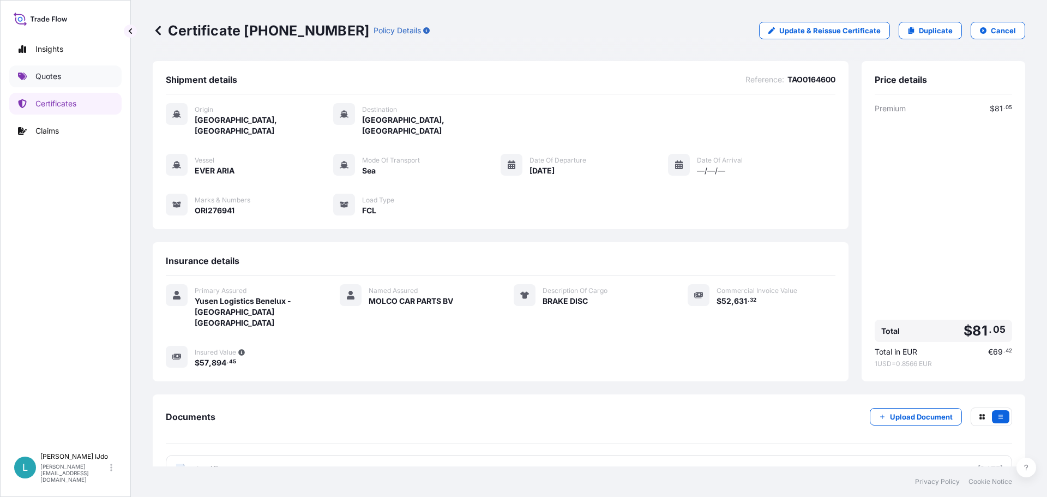
click at [58, 74] on p "Quotes" at bounding box center [48, 76] width 26 height 11
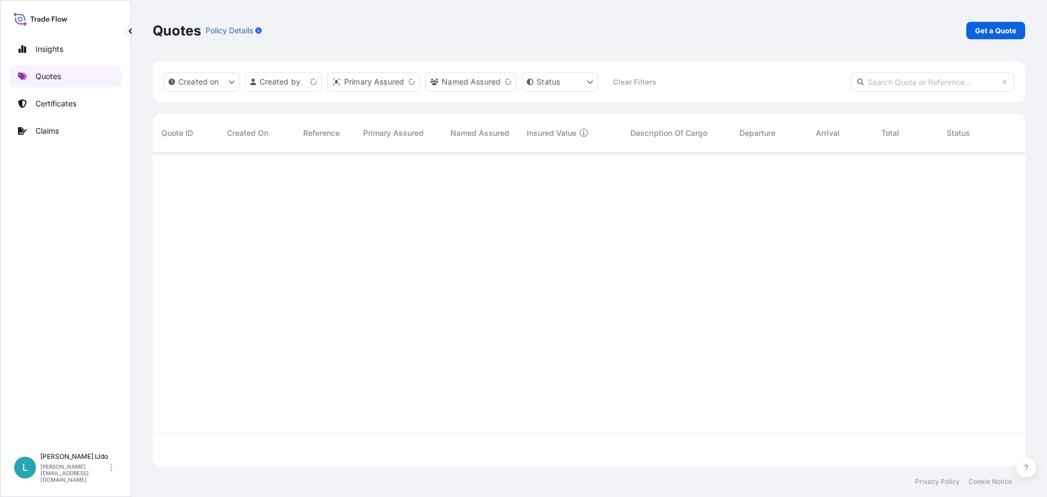
scroll to position [311, 865]
click at [998, 29] on p "Get a Quote" at bounding box center [995, 30] width 41 height 11
select select "Sea"
select select "21"
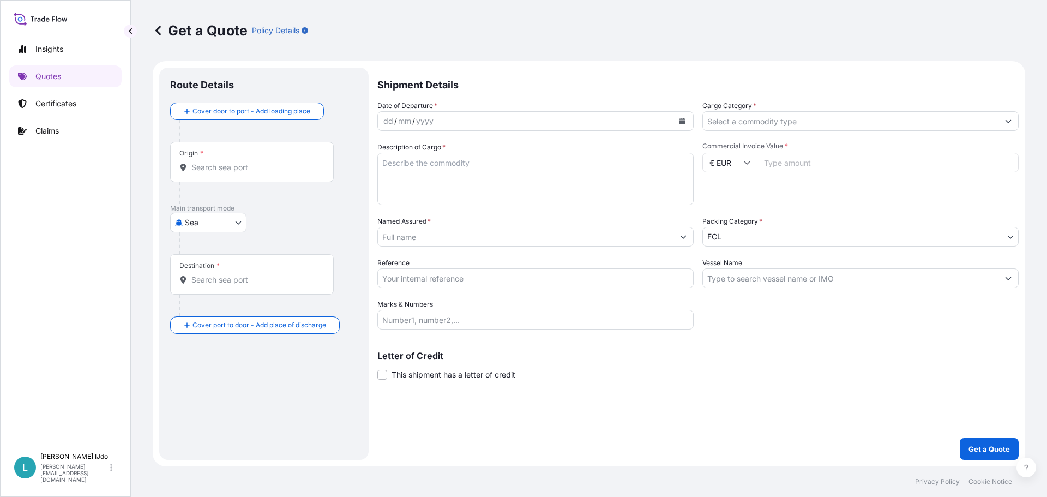
click at [283, 168] on input "Origin *" at bounding box center [255, 167] width 129 height 11
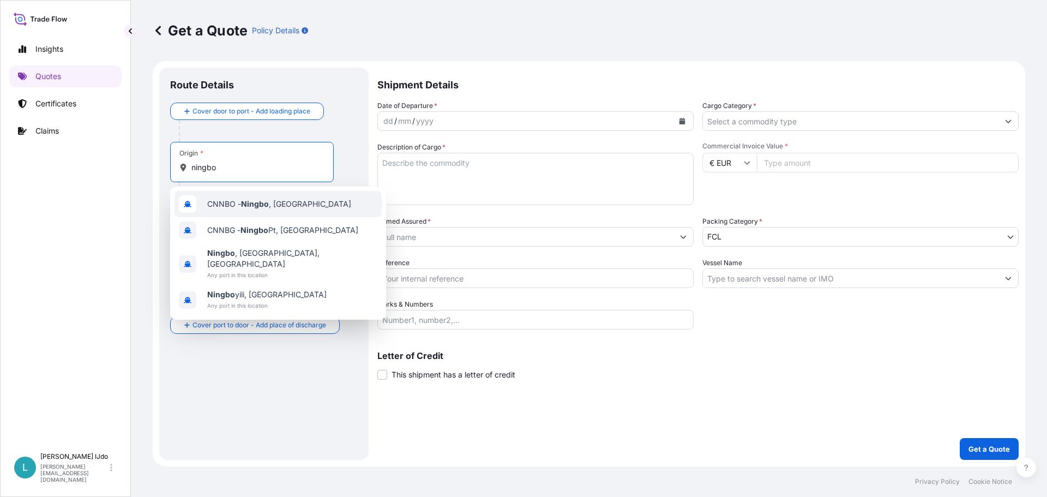
click at [230, 207] on span "CNNBO - Ningbo , [GEOGRAPHIC_DATA]" at bounding box center [279, 204] width 144 height 11
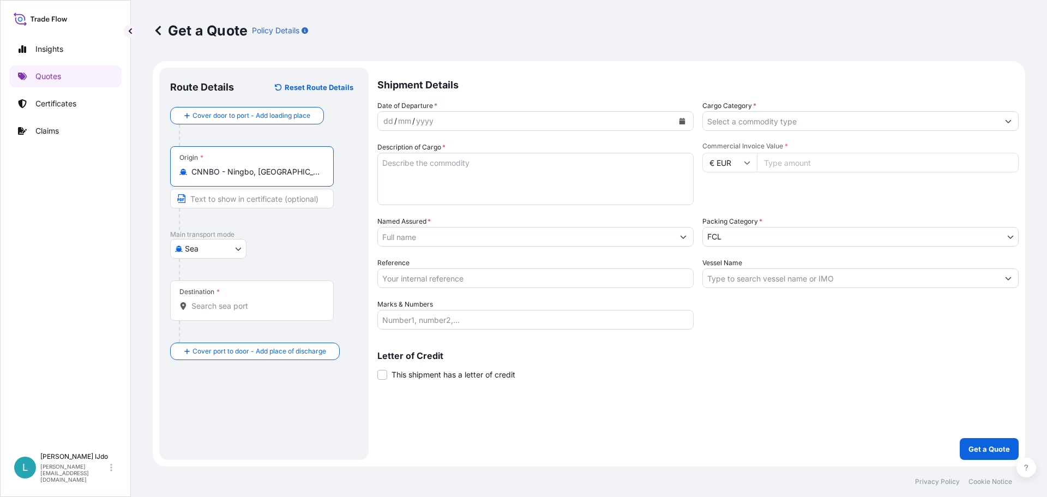
type input "CNNBO - Ningbo, [GEOGRAPHIC_DATA]"
click at [214, 309] on input "Destination *" at bounding box center [255, 306] width 129 height 11
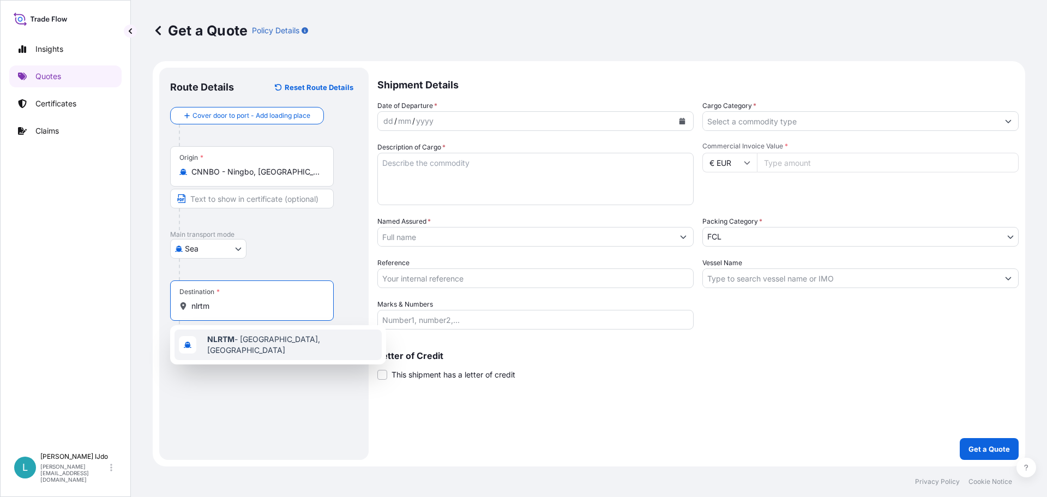
click at [231, 341] on b "NLRTM" at bounding box center [220, 338] width 27 height 9
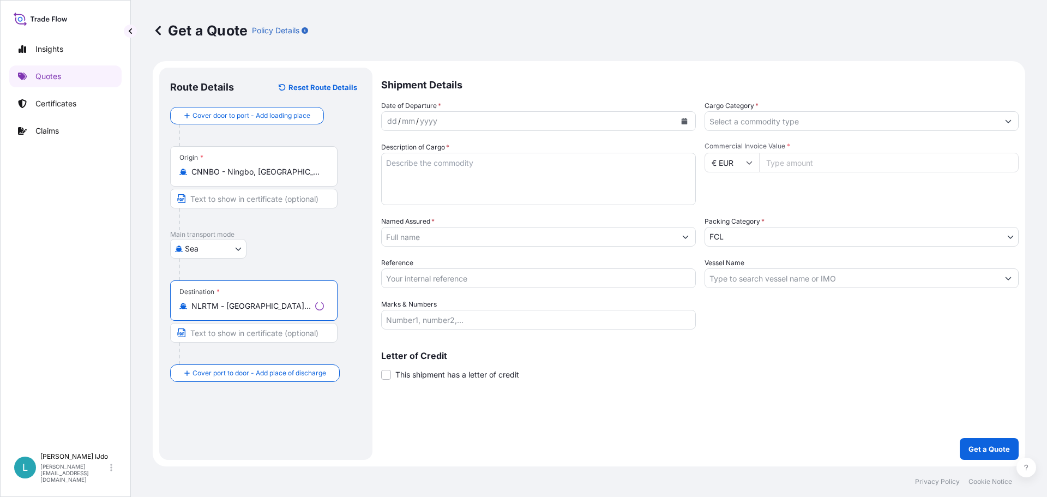
type input "NLRTM - [GEOGRAPHIC_DATA], [GEOGRAPHIC_DATA]"
click at [206, 418] on div "Route Details Reset Route Details Cover door to port - Add loading place Place …" at bounding box center [265, 264] width 191 height 370
click at [422, 130] on div "Date of Departure * dd / mm / yyyy Cargo Category * Description of Cargo * Comm…" at bounding box center [697, 214] width 641 height 229
click at [424, 123] on div "yyyy" at bounding box center [425, 121] width 20 height 13
click at [683, 118] on icon "Calendar" at bounding box center [682, 121] width 7 height 7
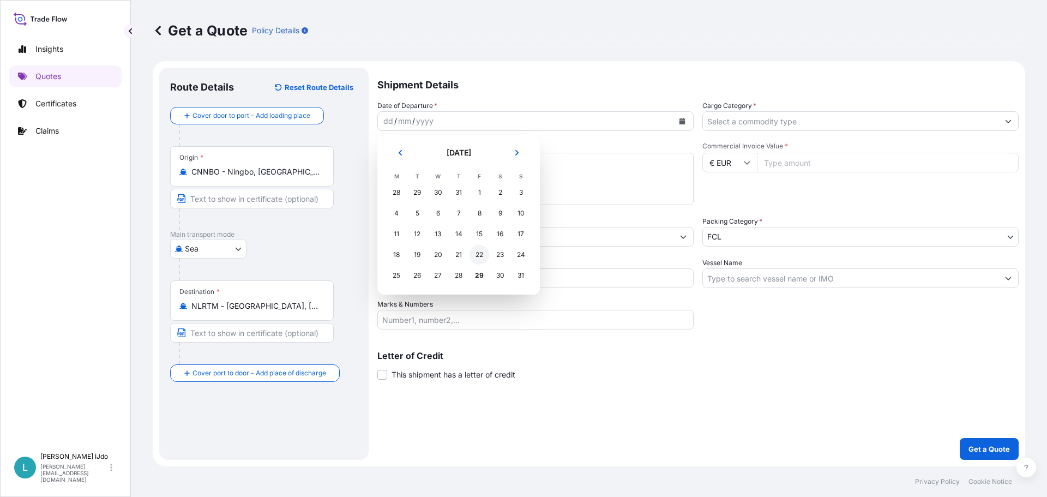
click at [484, 262] on div "22" at bounding box center [480, 255] width 20 height 20
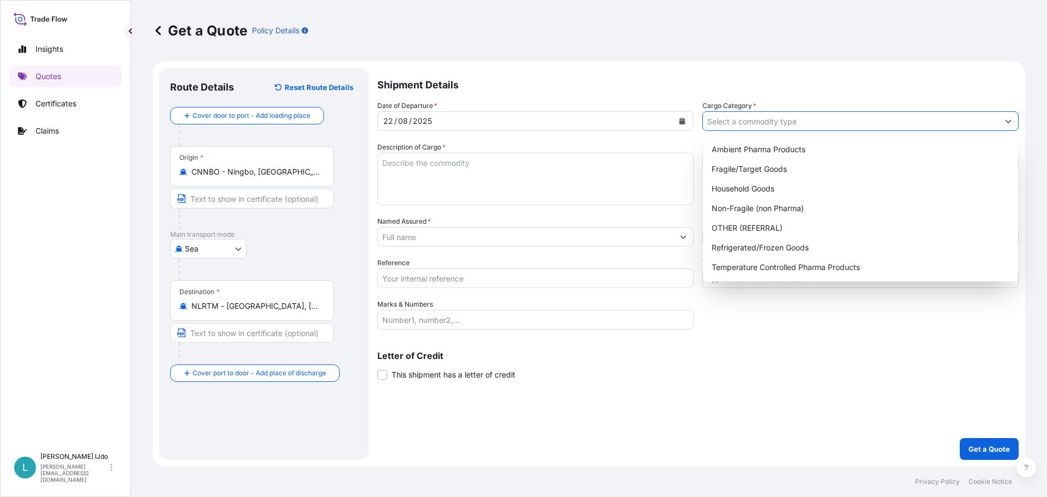
click at [777, 122] on input "Cargo Category *" at bounding box center [851, 121] width 296 height 20
click at [752, 207] on div "Non-Fragile (non Pharma)" at bounding box center [860, 209] width 307 height 20
type input "Non-Fragile (non Pharma)"
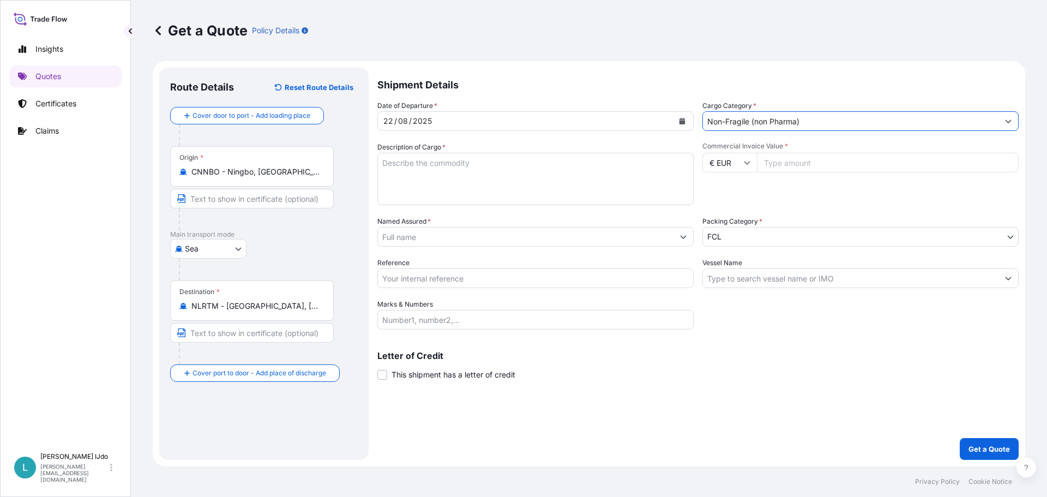
click at [410, 162] on textarea "Description of Cargo *" at bounding box center [535, 179] width 316 height 52
click at [510, 178] on textarea "Description of Cargo *" at bounding box center [535, 179] width 316 height 52
paste textarea "SHOCK ABSORBER"
type textarea "SHOCK ABSORBER"
click at [997, 204] on div "Commercial Invoice Value * € EUR" at bounding box center [861, 173] width 316 height 63
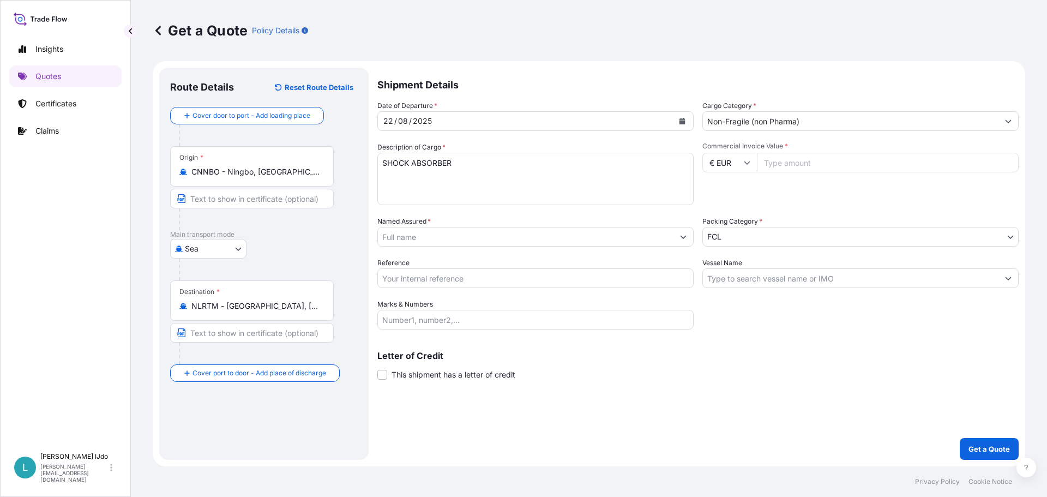
click at [731, 161] on input "€ EUR" at bounding box center [730, 163] width 55 height 20
drag, startPoint x: 728, startPoint y: 233, endPoint x: 763, endPoint y: 185, distance: 59.4
click at [728, 233] on div "$ USD" at bounding box center [730, 238] width 46 height 21
type input "$ USD"
click at [781, 163] on input "Commercial Invoice Value *" at bounding box center [888, 163] width 262 height 20
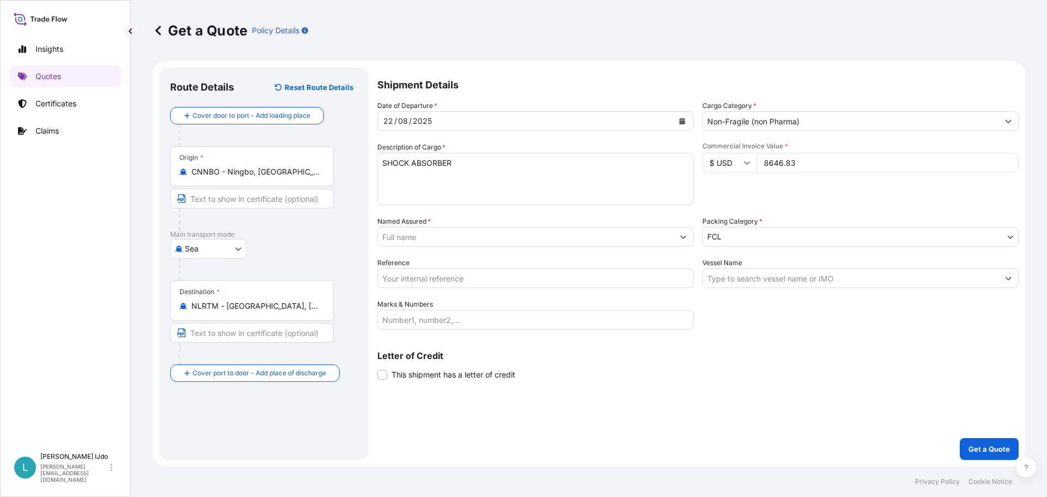
type input "8646.83"
click at [824, 197] on div "Commercial Invoice Value * $ USD 8646.83" at bounding box center [861, 173] width 316 height 63
click at [740, 231] on body "Insights Quotes Certificates Claims L [PERSON_NAME] [PERSON_NAME][EMAIL_ADDRESS…" at bounding box center [523, 248] width 1047 height 497
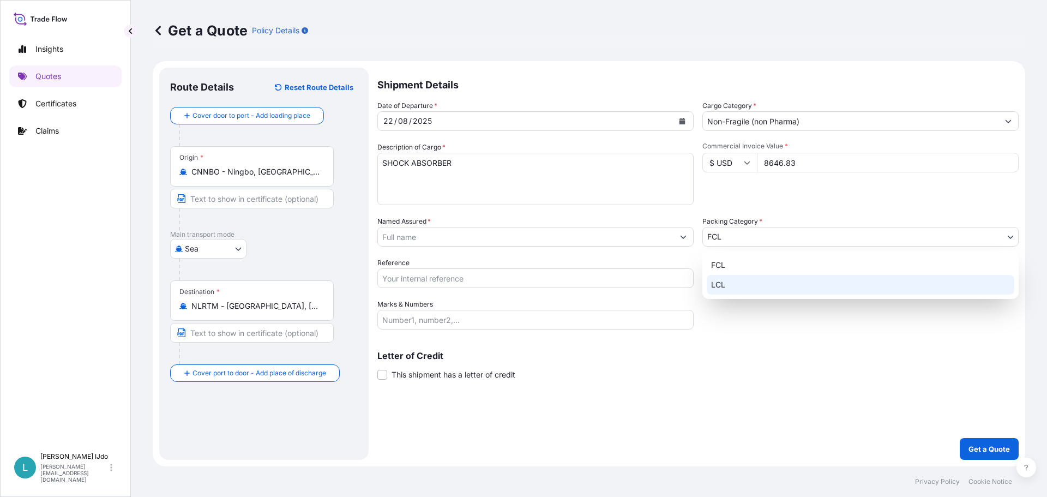
click at [724, 289] on div "LCL" at bounding box center [861, 285] width 308 height 20
select select "22"
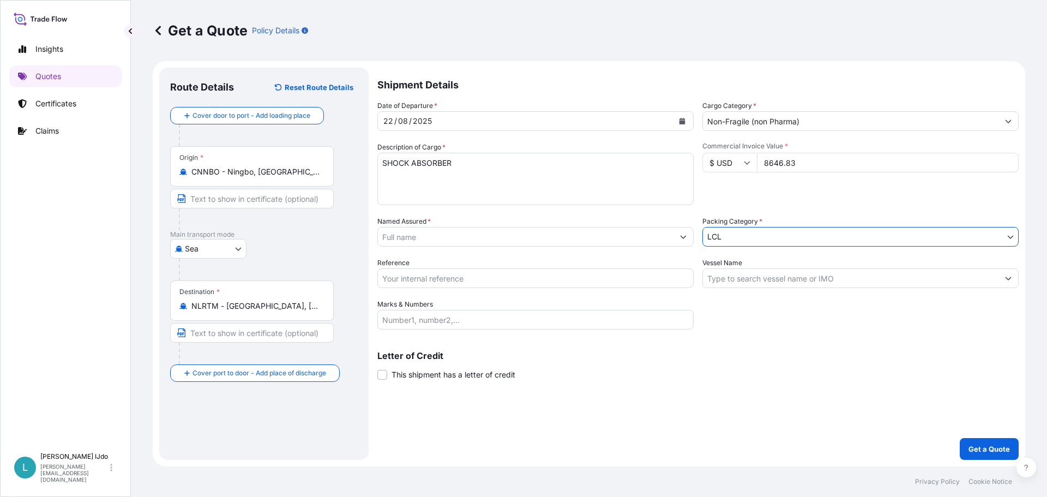
click at [735, 378] on div "Letter of Credit This shipment has a letter of credit Letter of credit * Letter…" at bounding box center [697, 365] width 641 height 29
click at [450, 243] on input "Named Assured *" at bounding box center [526, 237] width 296 height 20
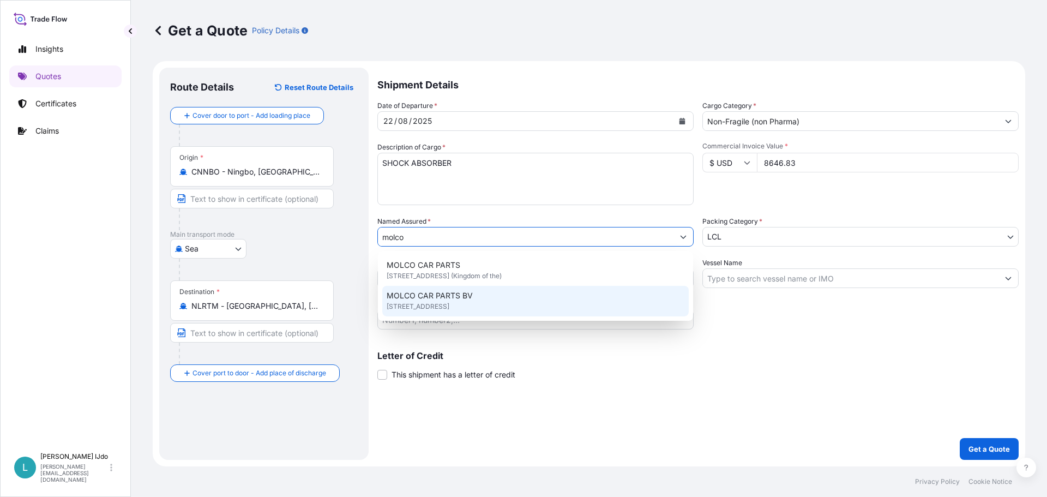
click at [437, 296] on span "MOLCO CAR PARTS BV" at bounding box center [430, 295] width 86 height 11
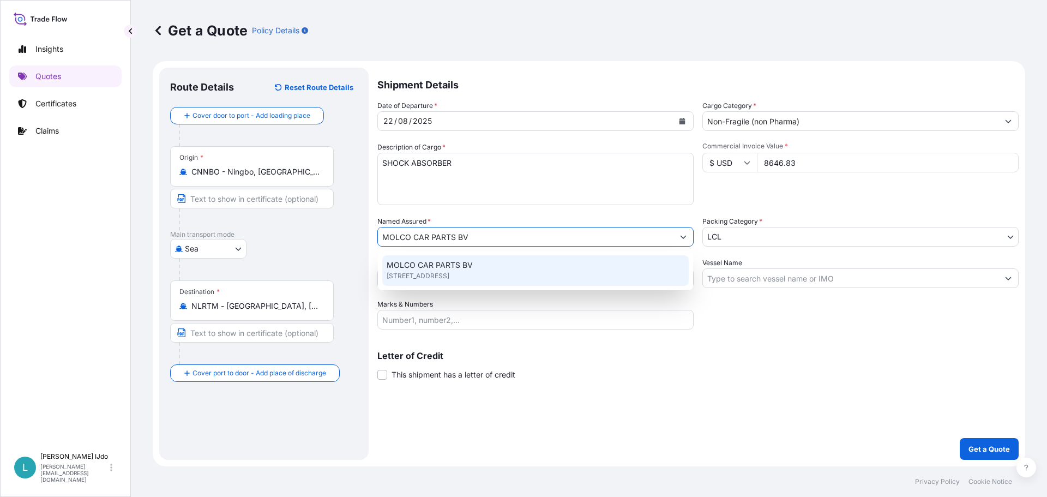
click at [418, 282] on div "MOLCO CAR PARTS BV [STREET_ADDRESS]" at bounding box center [535, 270] width 307 height 31
paste input "NGB0104379"
type input "MOLCO CAR PARTS BVNGB0104379"
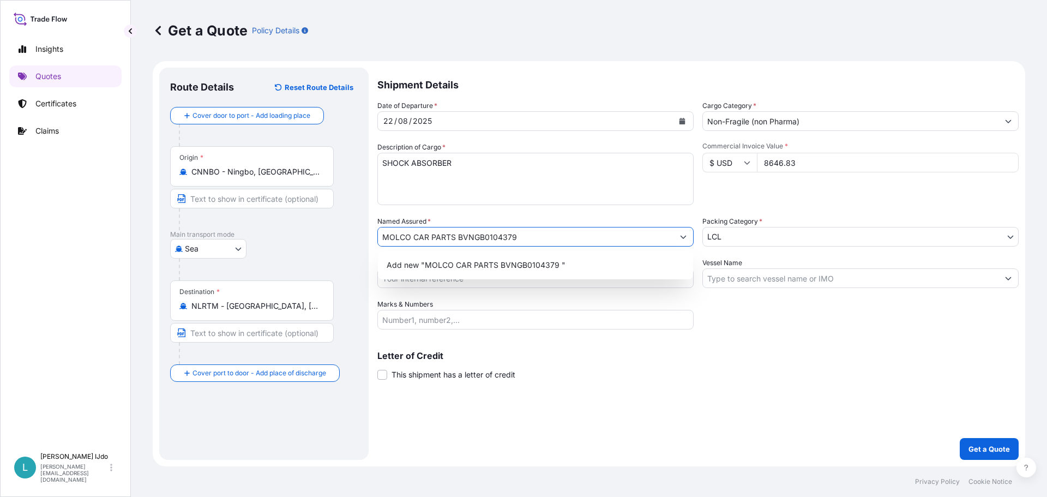
drag, startPoint x: 522, startPoint y: 235, endPoint x: 229, endPoint y: 234, distance: 293.5
click at [229, 234] on form "Route Details Reset Route Details Cover door to port - Add loading place Place …" at bounding box center [589, 263] width 873 height 405
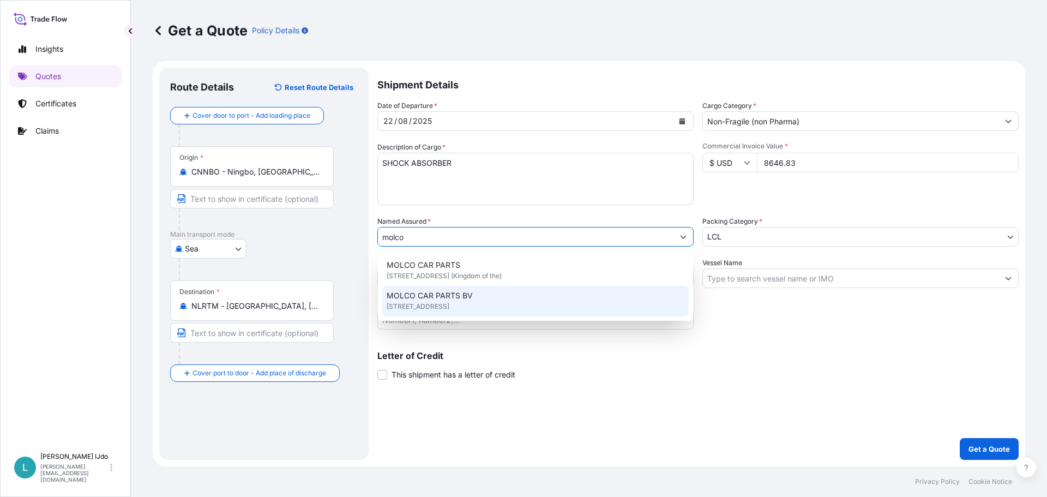
click at [446, 295] on span "MOLCO CAR PARTS BV" at bounding box center [430, 295] width 86 height 11
type input "MOLCO CAR PARTS BV"
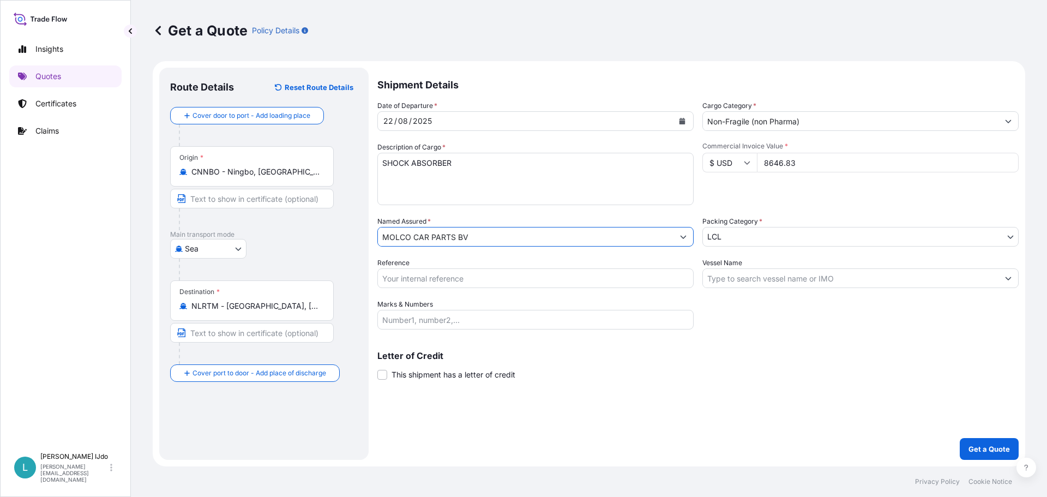
click at [441, 274] on input "Reference" at bounding box center [535, 278] width 316 height 20
paste input "NGB0104379"
type input "NGB0104379"
click at [765, 281] on input "Vessel Name" at bounding box center [851, 278] width 296 height 20
click at [745, 282] on input "Vessel Name" at bounding box center [851, 278] width 296 height 20
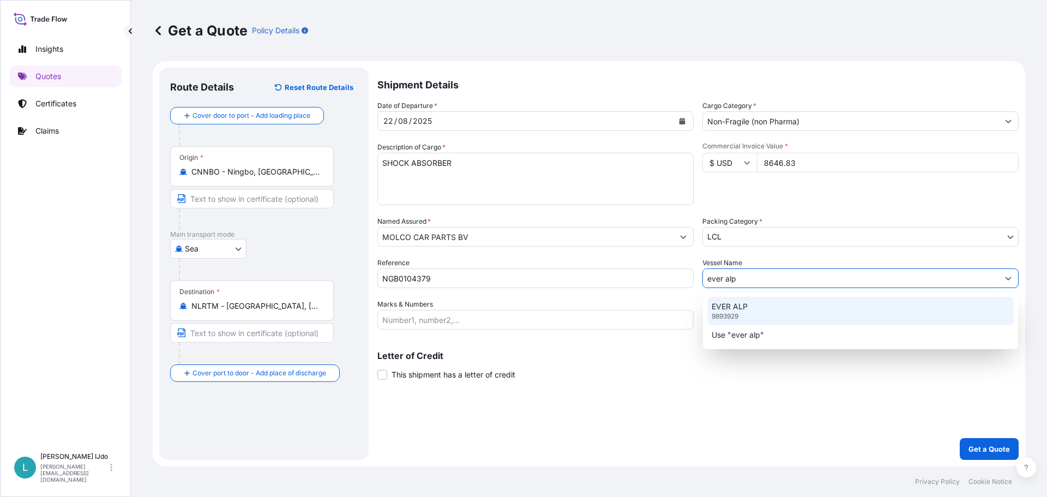
click at [764, 309] on div "EVER ALP 9893929" at bounding box center [860, 311] width 307 height 28
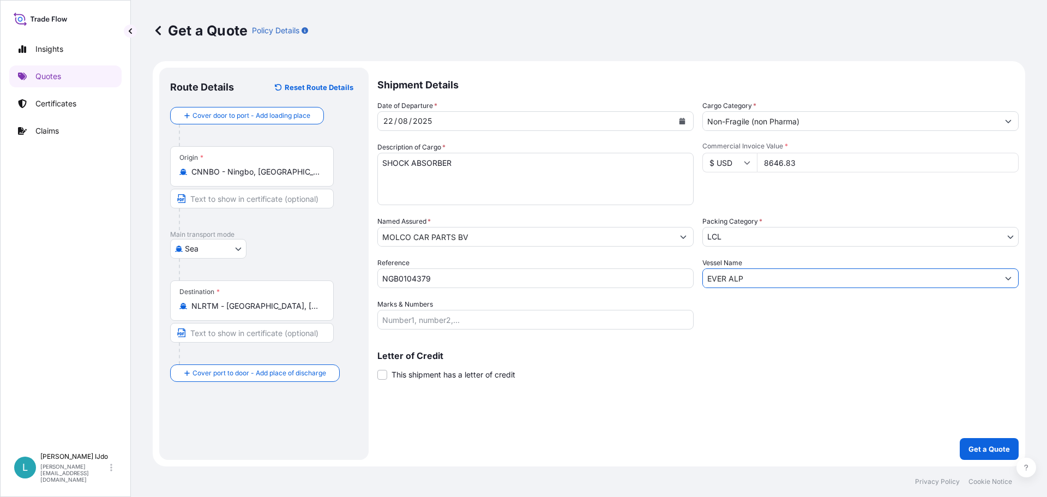
type input "EVER ALP"
drag, startPoint x: 731, startPoint y: 403, endPoint x: 739, endPoint y: 411, distance: 11.2
click at [731, 404] on div "Shipment Details Date of Departure * [DATE] Cargo Category * Non-Fragile (non P…" at bounding box center [697, 264] width 641 height 392
drag, startPoint x: 453, startPoint y: 320, endPoint x: 457, endPoint y: 326, distance: 6.4
click at [453, 320] on input "Marks & Numbers" at bounding box center [535, 320] width 316 height 20
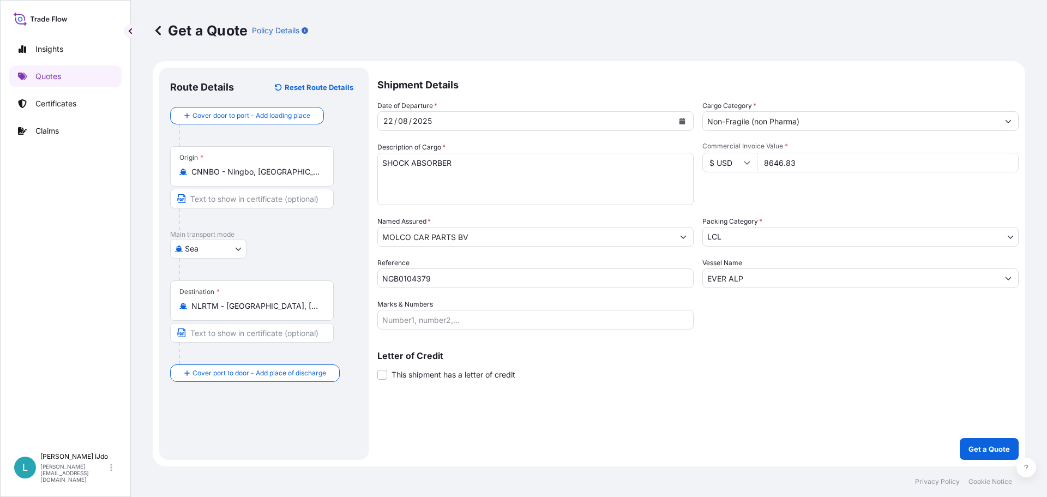
drag, startPoint x: 439, startPoint y: 323, endPoint x: 452, endPoint y: 328, distance: 13.8
click at [439, 323] on input "Marks & Numbers" at bounding box center [535, 320] width 316 height 20
paste input "ORI275853"
type input "ORI275853"
drag, startPoint x: 671, startPoint y: 374, endPoint x: 668, endPoint y: 383, distance: 10.5
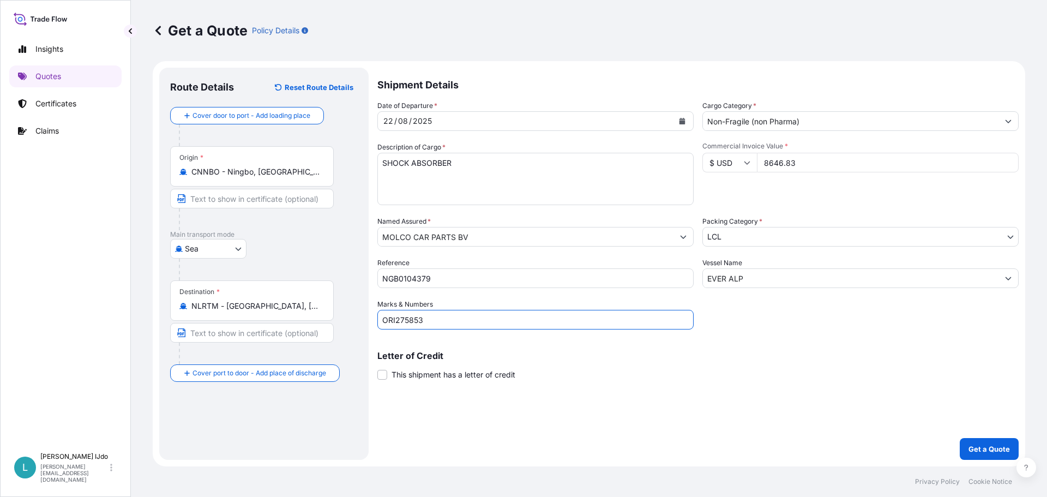
click at [671, 374] on div "Letter of Credit This shipment has a letter of credit Letter of credit * Letter…" at bounding box center [697, 365] width 641 height 29
click at [1003, 447] on p "Get a Quote" at bounding box center [989, 448] width 41 height 11
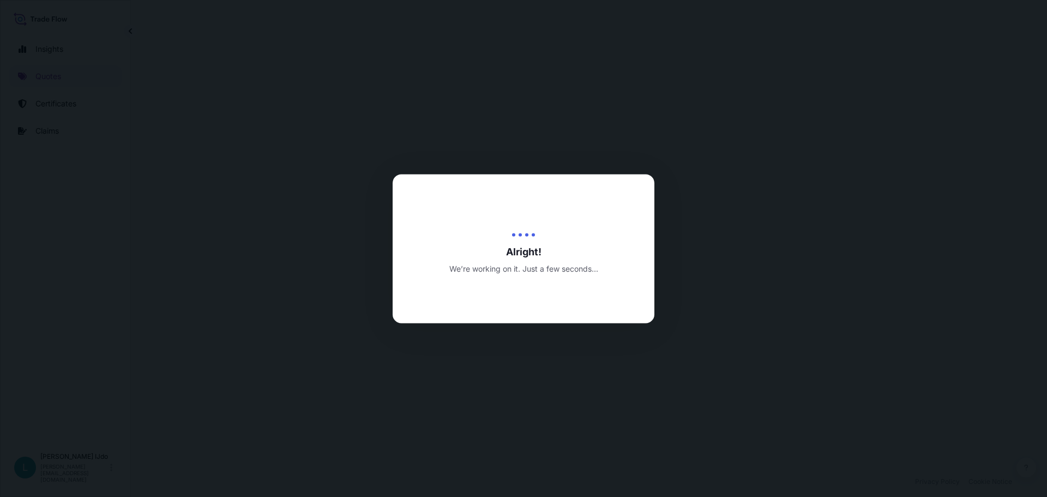
select select "Sea"
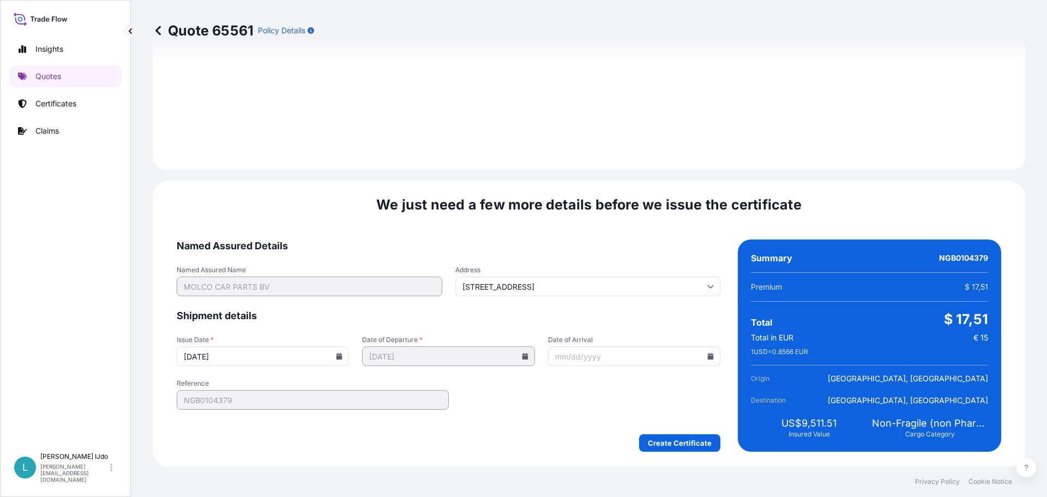
scroll to position [1168, 0]
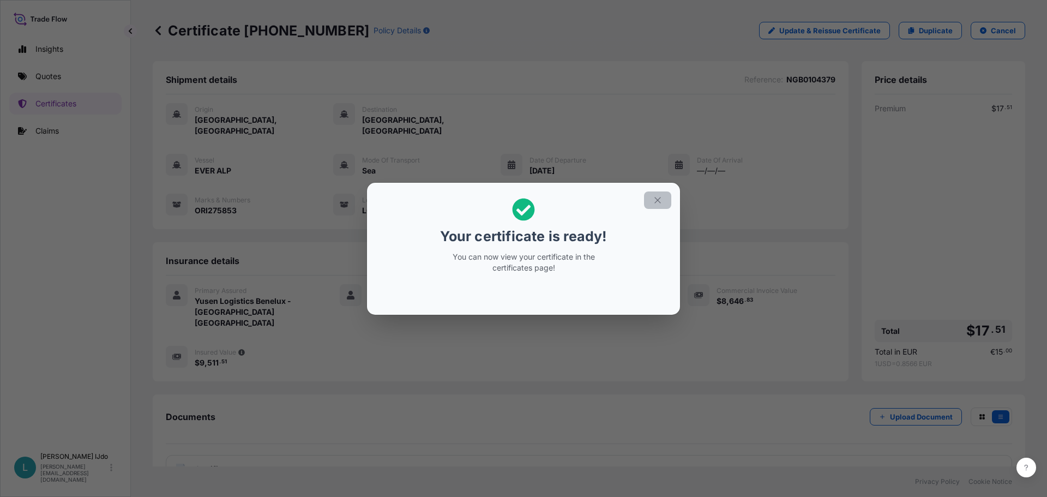
click at [656, 195] on icon "button" at bounding box center [658, 200] width 10 height 10
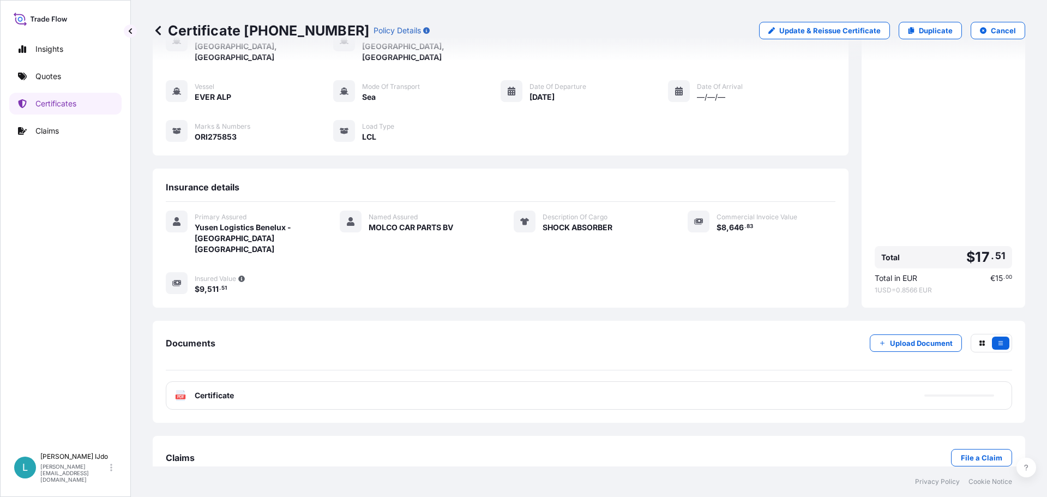
scroll to position [76, 0]
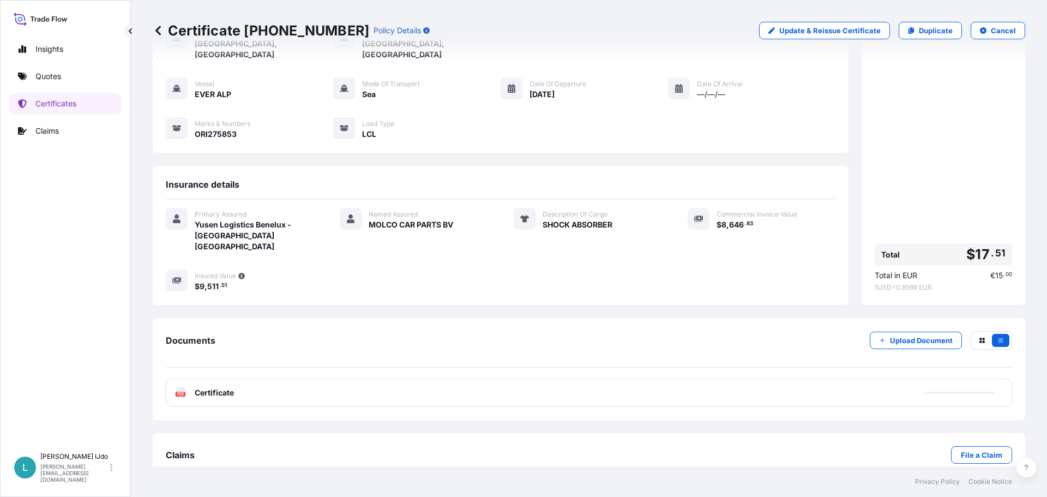
click at [291, 379] on div "PDF Certificate" at bounding box center [589, 393] width 847 height 28
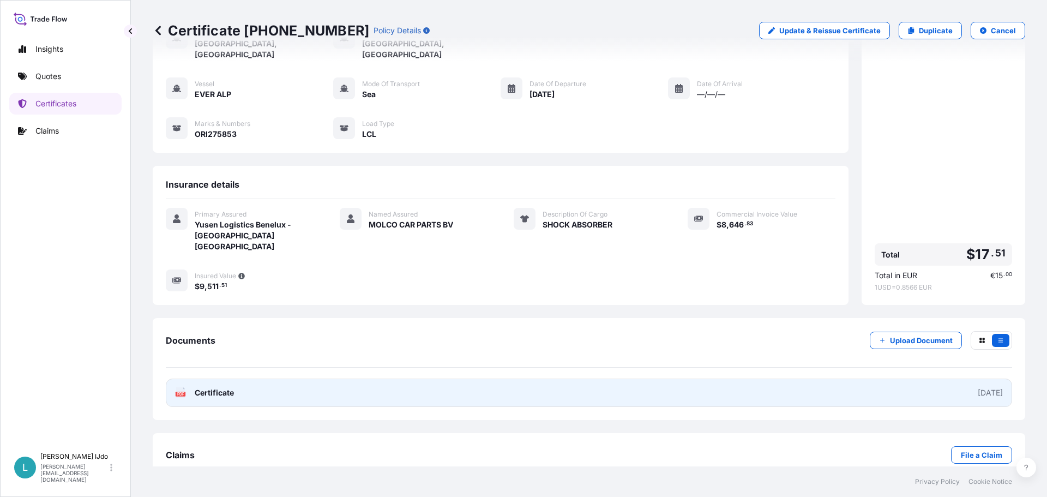
click at [937, 379] on link "PDF Certificate [DATE]" at bounding box center [589, 393] width 847 height 28
